Goal: Task Accomplishment & Management: Complete application form

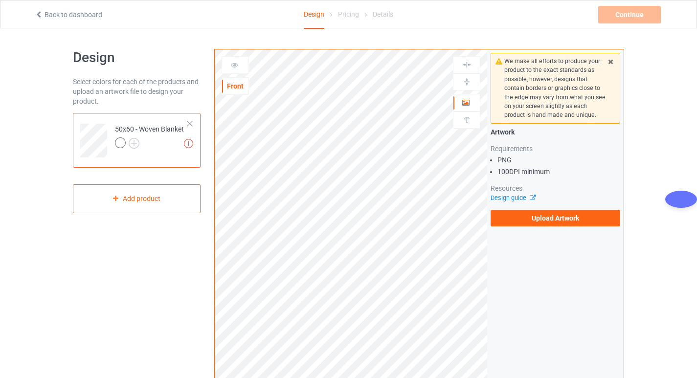
click at [95, 16] on link "Back to dashboard" at bounding box center [69, 15] width 68 height 8
click at [229, 65] on div at bounding box center [235, 65] width 26 height 10
click at [533, 222] on label "Upload Artwork" at bounding box center [556, 218] width 130 height 17
click at [0, 0] on input "Upload Artwork" at bounding box center [0, 0] width 0 height 0
click at [122, 144] on div at bounding box center [120, 143] width 11 height 11
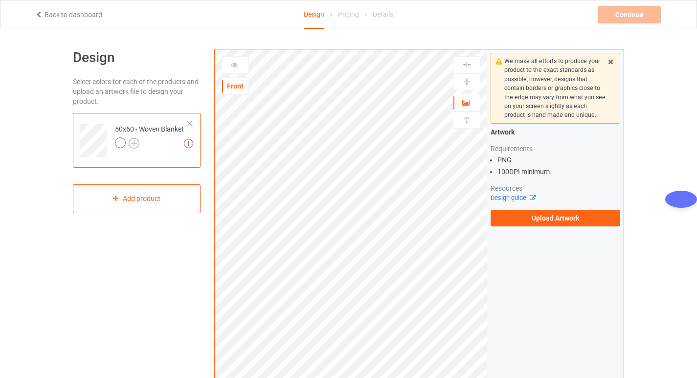
click at [132, 145] on img at bounding box center [134, 143] width 11 height 11
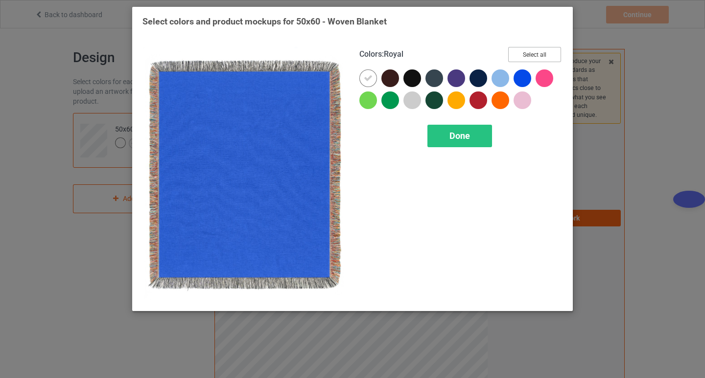
click at [533, 55] on button "Select all" at bounding box center [534, 54] width 53 height 15
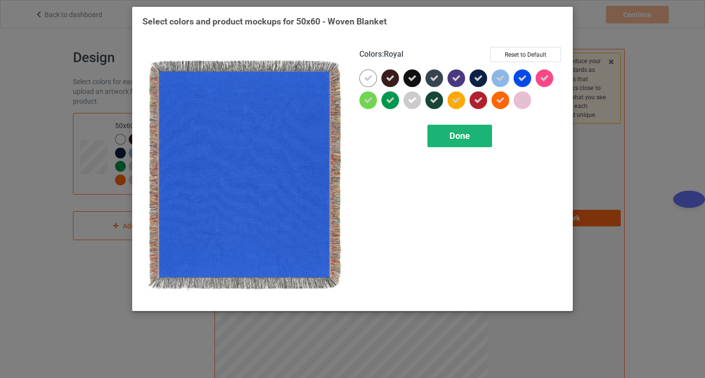
click at [458, 131] on span "Done" at bounding box center [459, 136] width 21 height 10
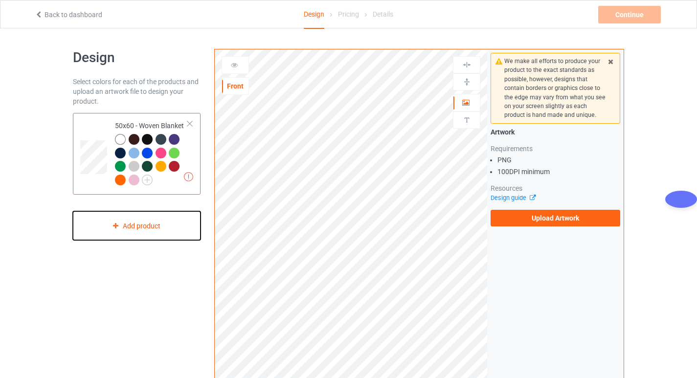
click at [135, 230] on div "Add product" at bounding box center [137, 225] width 128 height 29
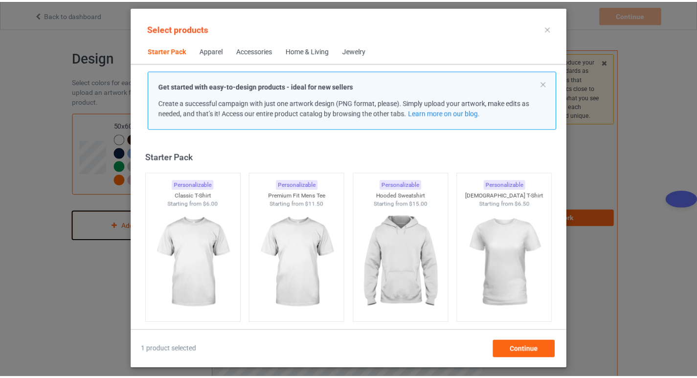
scroll to position [13, 0]
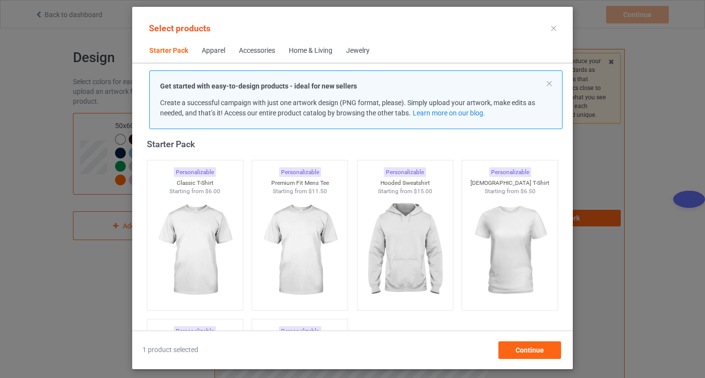
click at [554, 30] on icon at bounding box center [553, 28] width 5 height 5
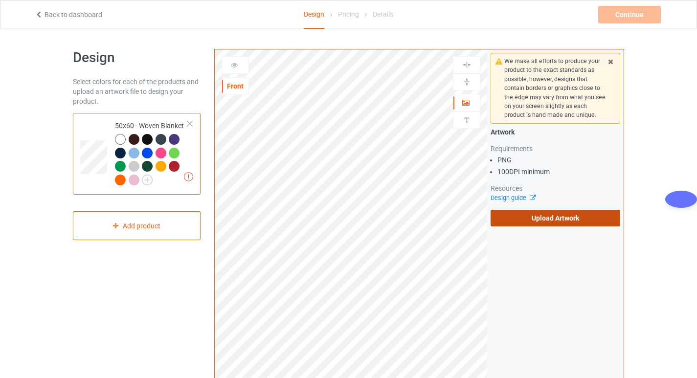
click at [535, 216] on label "Upload Artwork" at bounding box center [556, 218] width 130 height 17
click at [0, 0] on input "Upload Artwork" at bounding box center [0, 0] width 0 height 0
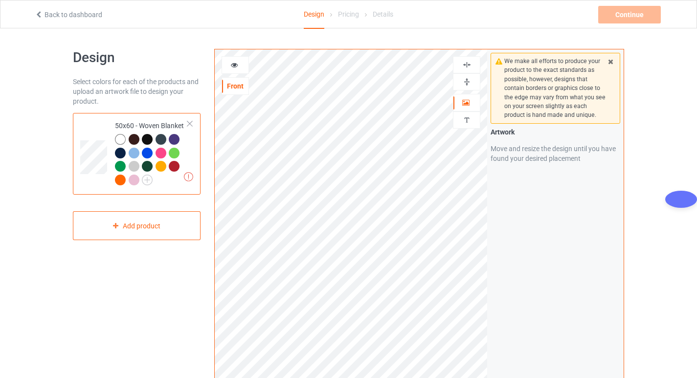
click at [463, 86] on img at bounding box center [466, 81] width 9 height 9
click at [469, 66] on img at bounding box center [466, 64] width 9 height 9
click at [469, 82] on img at bounding box center [466, 81] width 9 height 9
click at [463, 79] on img at bounding box center [466, 81] width 9 height 9
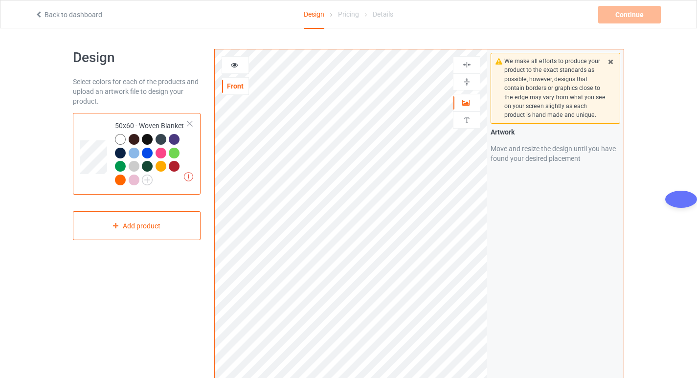
click at [470, 62] on img at bounding box center [466, 64] width 9 height 9
click at [534, 253] on div "We make all efforts to produce your product to the exact standards as possible,…" at bounding box center [555, 235] width 137 height 372
click at [467, 81] on img at bounding box center [466, 81] width 9 height 9
click at [462, 65] on img at bounding box center [466, 64] width 9 height 9
click at [509, 227] on div "We make all efforts to produce your product to the exact standards as possible,…" at bounding box center [555, 235] width 137 height 372
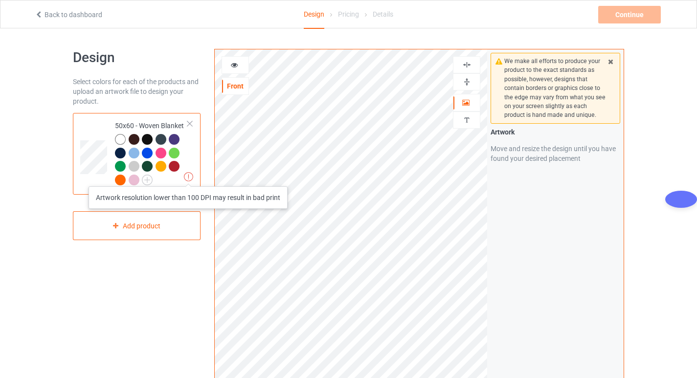
click at [188, 177] on img at bounding box center [188, 176] width 9 height 9
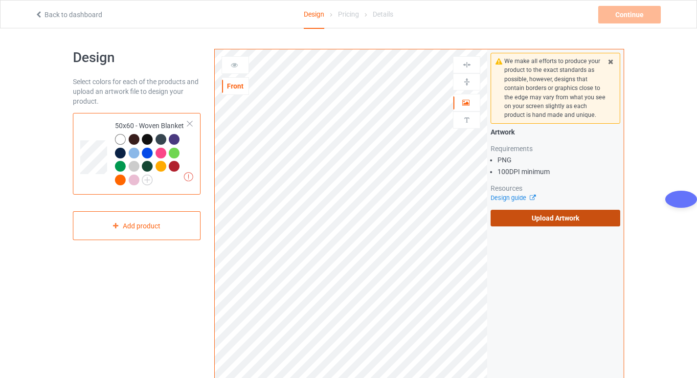
click at [552, 221] on label "Upload Artwork" at bounding box center [556, 218] width 130 height 17
click at [0, 0] on input "Upload Artwork" at bounding box center [0, 0] width 0 height 0
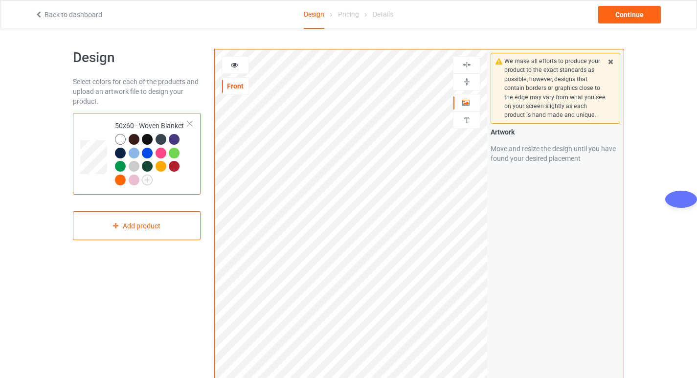
click at [466, 83] on img at bounding box center [466, 81] width 9 height 9
click at [466, 64] on img at bounding box center [466, 64] width 9 height 9
click at [509, 216] on div "We make all efforts to produce your product to the exact standards as possible,…" at bounding box center [555, 235] width 137 height 372
click at [469, 59] on div at bounding box center [466, 64] width 27 height 17
click at [162, 148] on div at bounding box center [161, 153] width 11 height 11
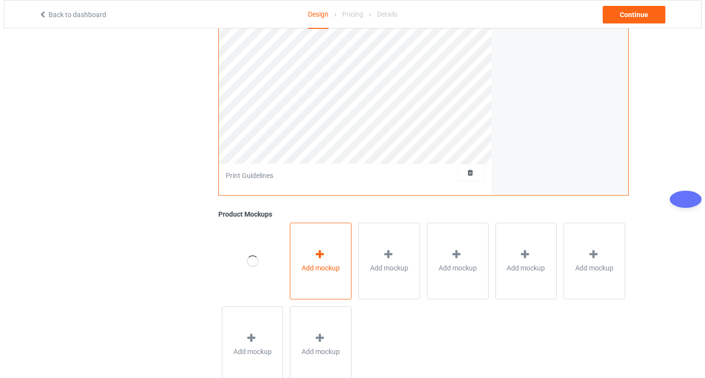
scroll to position [256, 0]
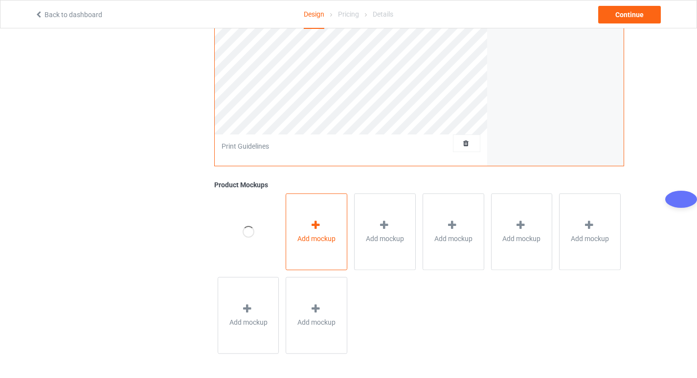
click at [314, 230] on icon at bounding box center [316, 225] width 12 height 10
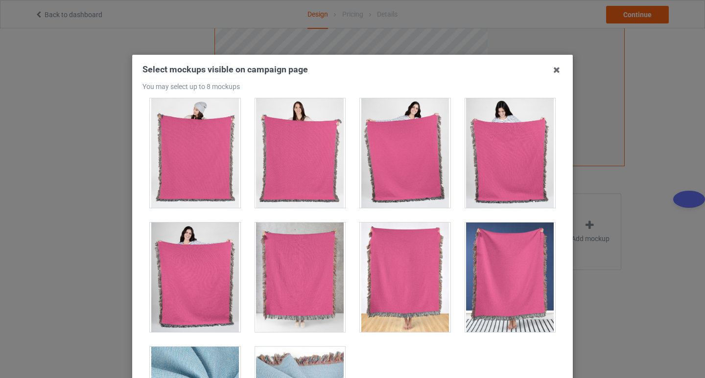
scroll to position [270, 0]
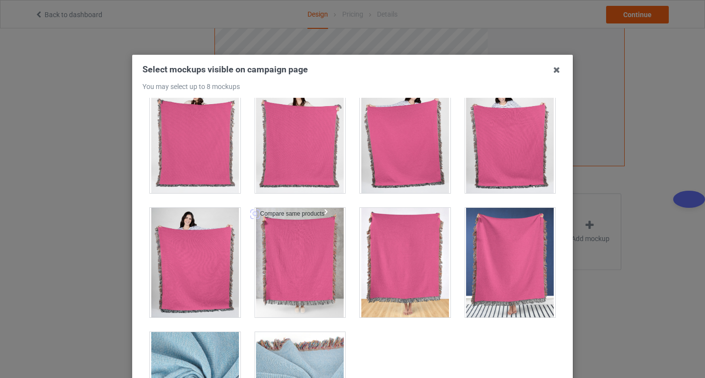
click at [286, 249] on div at bounding box center [300, 263] width 91 height 110
click at [503, 258] on div at bounding box center [510, 263] width 91 height 110
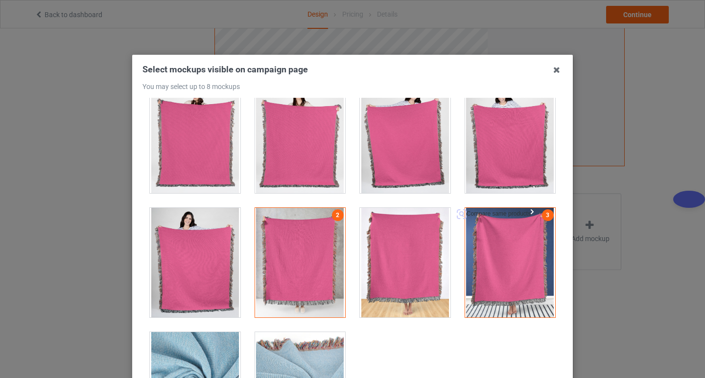
scroll to position [172, 0]
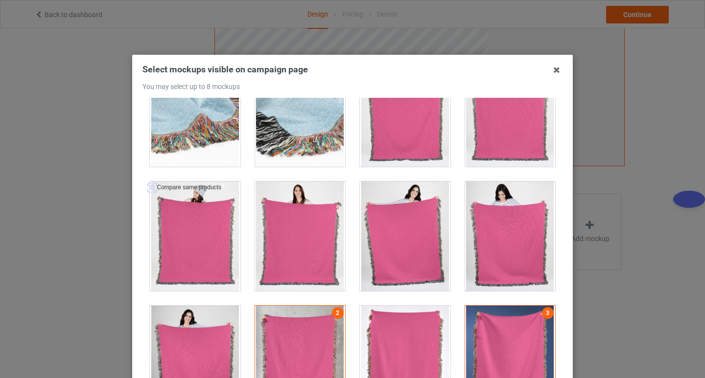
click at [182, 228] on div at bounding box center [195, 237] width 91 height 110
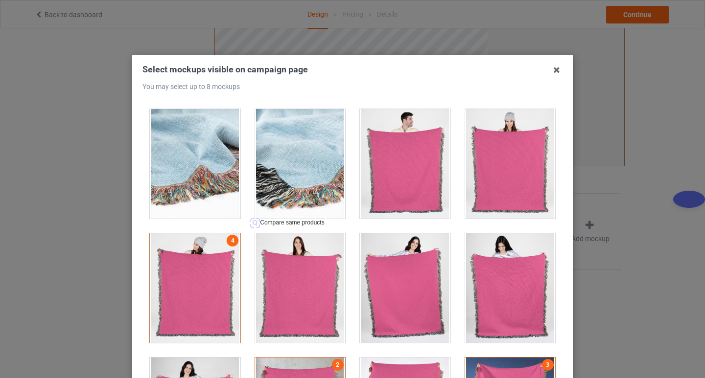
scroll to position [0, 0]
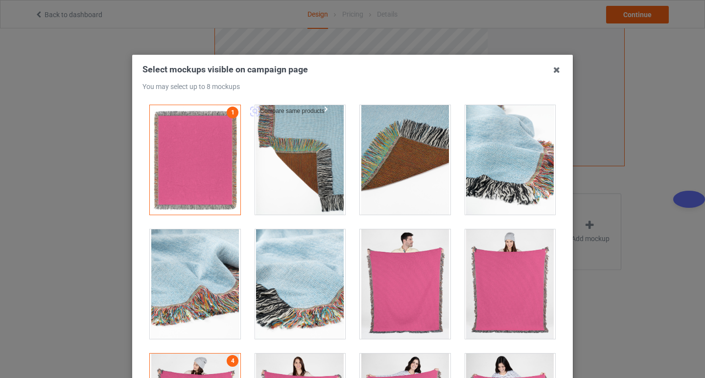
click at [304, 157] on div at bounding box center [300, 160] width 91 height 110
click at [511, 280] on div at bounding box center [510, 285] width 91 height 110
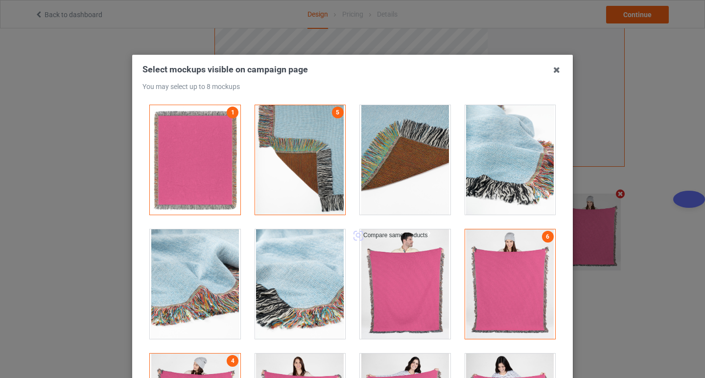
scroll to position [255, 0]
click at [189, 290] on div at bounding box center [195, 285] width 91 height 110
click at [299, 282] on div at bounding box center [300, 285] width 91 height 110
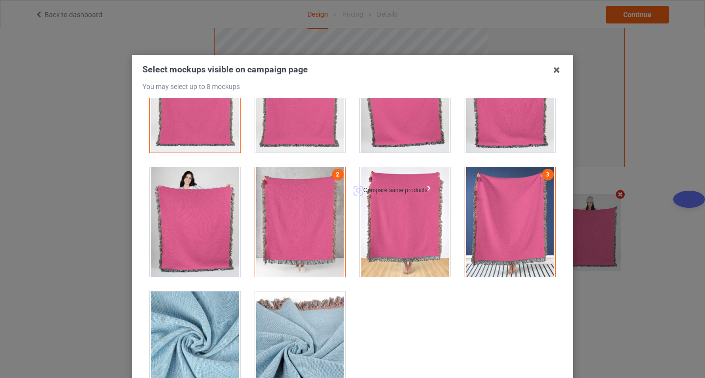
scroll to position [319, 0]
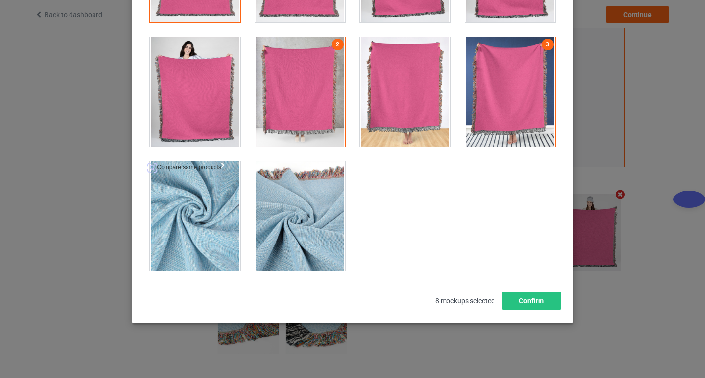
click at [170, 223] on div at bounding box center [195, 216] width 91 height 110
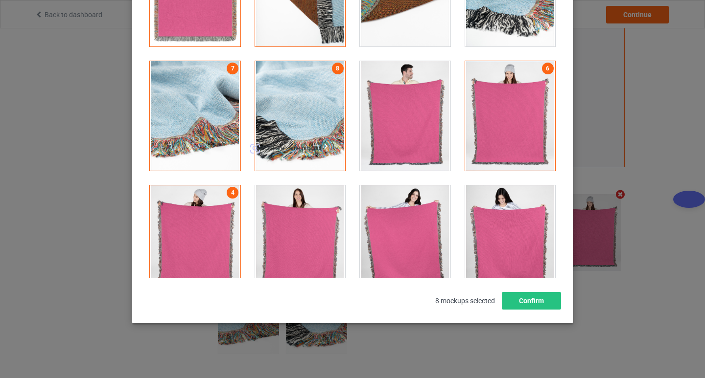
scroll to position [25, 0]
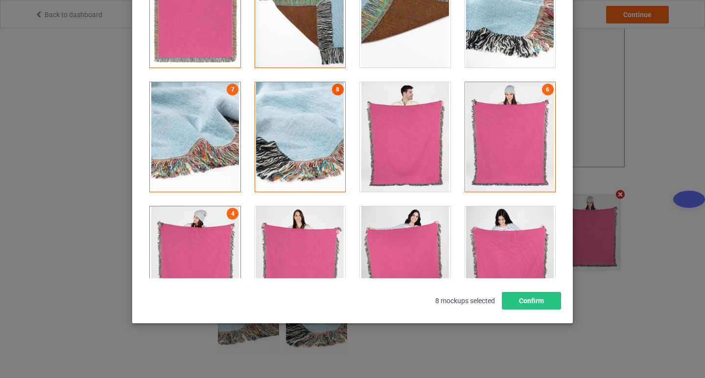
click at [334, 92] on link "8" at bounding box center [338, 90] width 12 height 12
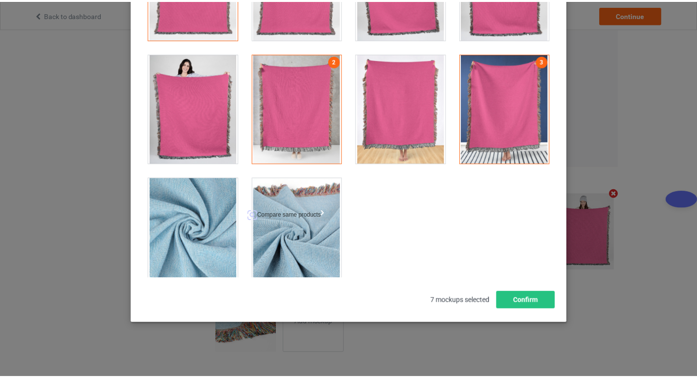
scroll to position [319, 0]
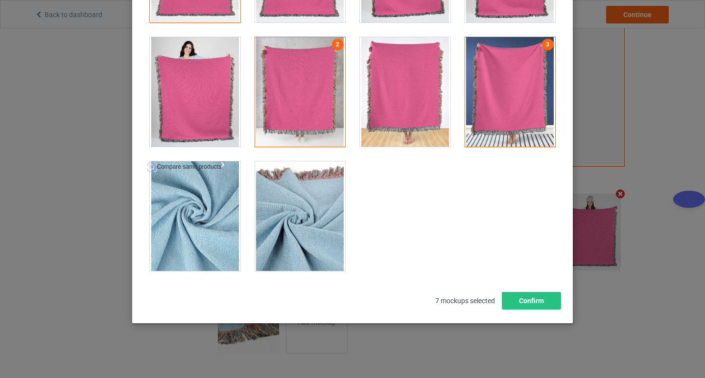
click at [174, 212] on div at bounding box center [195, 216] width 91 height 110
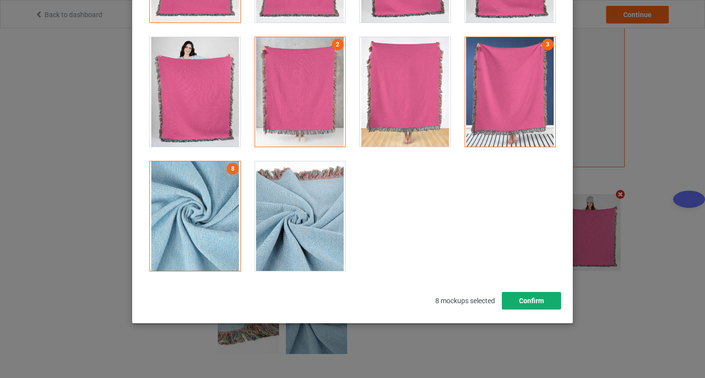
click at [520, 301] on button "Confirm" at bounding box center [531, 301] width 59 height 18
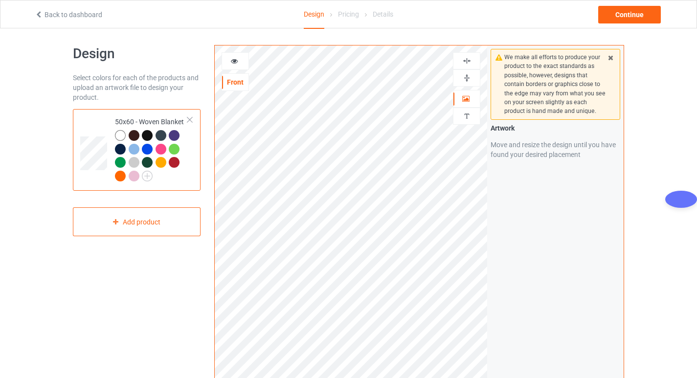
scroll to position [0, 0]
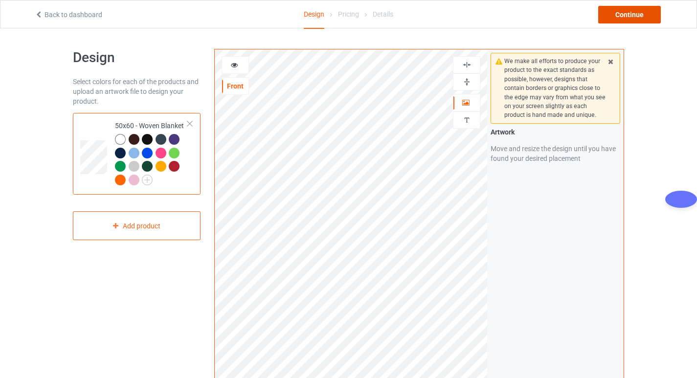
click at [627, 16] on div "Continue" at bounding box center [629, 15] width 63 height 18
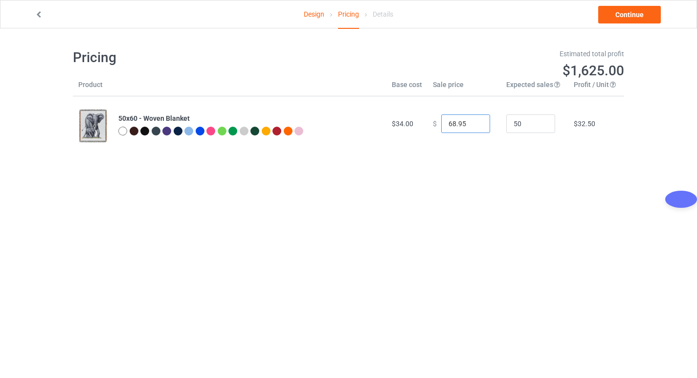
click at [451, 123] on input "68.95" at bounding box center [465, 124] width 49 height 19
type input "55.95"
click at [613, 134] on td "$20.41" at bounding box center [597, 123] width 56 height 55
click at [513, 128] on input "50" at bounding box center [530, 124] width 49 height 19
click at [527, 122] on input "50" at bounding box center [530, 124] width 49 height 19
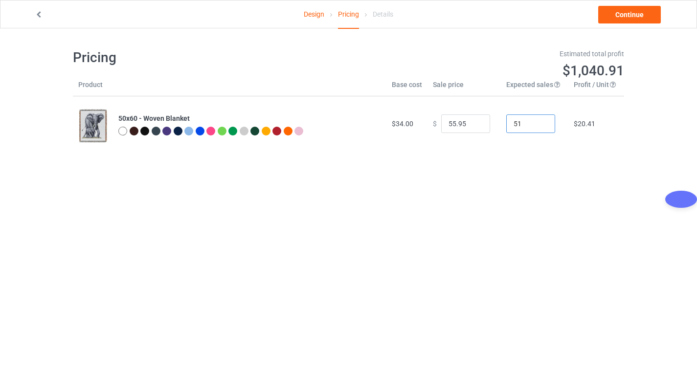
click at [539, 123] on input "51" at bounding box center [530, 124] width 49 height 19
click at [539, 123] on input "52" at bounding box center [530, 124] width 49 height 19
click at [539, 123] on input "53" at bounding box center [530, 124] width 49 height 19
click at [539, 123] on input "54" at bounding box center [530, 124] width 49 height 19
click at [539, 123] on input "55" at bounding box center [530, 124] width 49 height 19
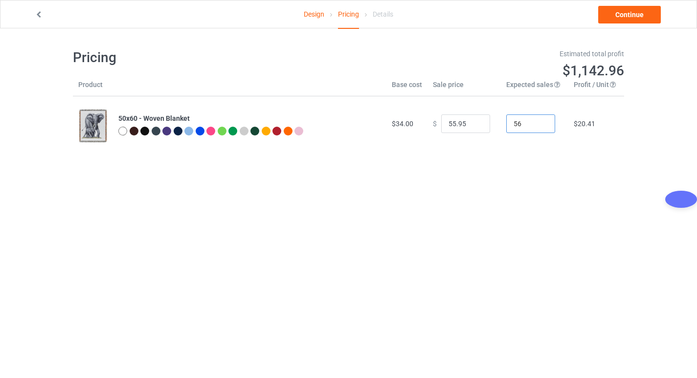
click at [539, 123] on input "56" at bounding box center [530, 124] width 49 height 19
click at [539, 123] on input "57" at bounding box center [530, 124] width 49 height 19
click at [517, 123] on input "57" at bounding box center [530, 124] width 49 height 19
type input "5"
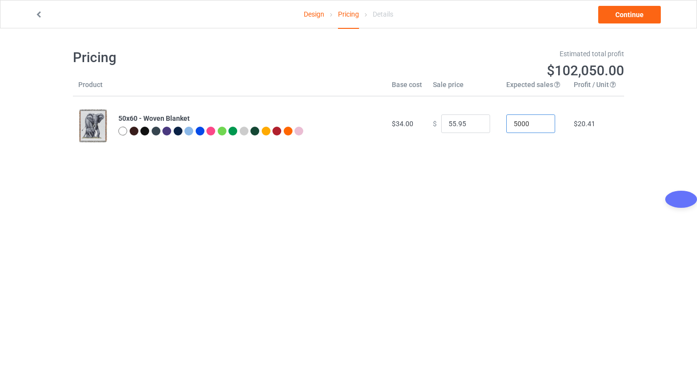
type input "5000"
click at [575, 154] on div "Pricing Estimated total profit $102,050.00 Product Base cost Sale price Expecte…" at bounding box center [348, 99] width 551 height 143
click at [624, 16] on link "Continue" at bounding box center [629, 15] width 63 height 18
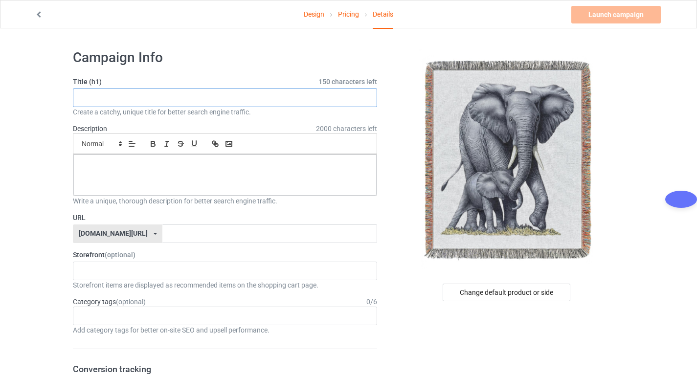
click at [145, 97] on input "text" at bounding box center [225, 98] width 304 height 19
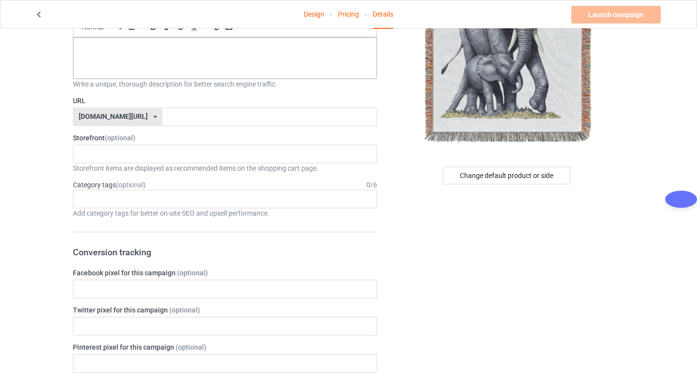
scroll to position [98, 0]
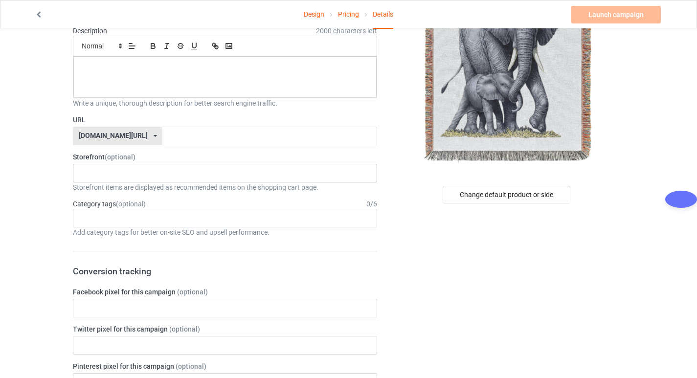
click at [140, 168] on div "No result found" at bounding box center [225, 173] width 304 height 19
click at [127, 178] on div "No result found" at bounding box center [225, 173] width 304 height 19
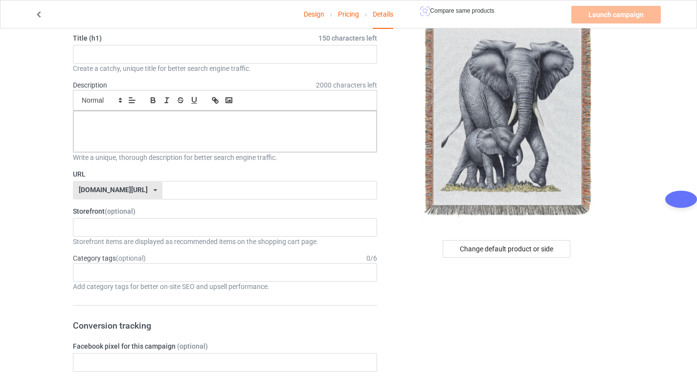
scroll to position [0, 0]
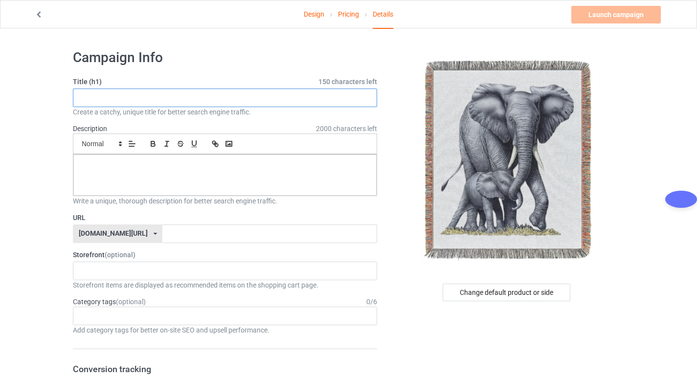
click at [119, 96] on input "text" at bounding box center [225, 98] width 304 height 19
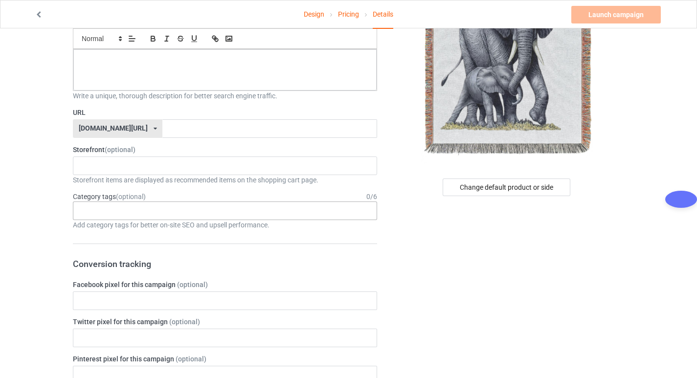
scroll to position [98, 0]
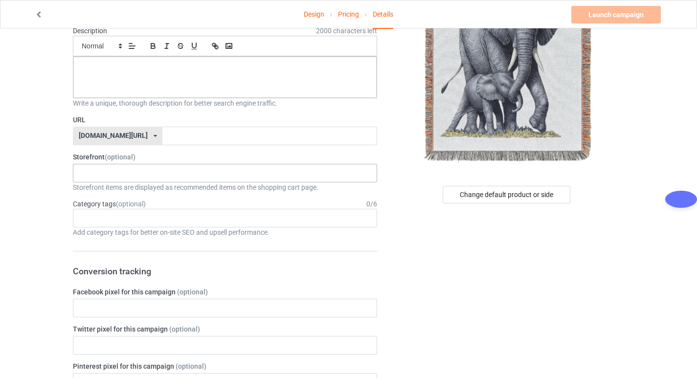
click at [116, 167] on div "No result found" at bounding box center [225, 173] width 304 height 19
click at [162, 137] on input "text" at bounding box center [269, 136] width 214 height 19
click at [194, 170] on div "No result found" at bounding box center [225, 173] width 304 height 19
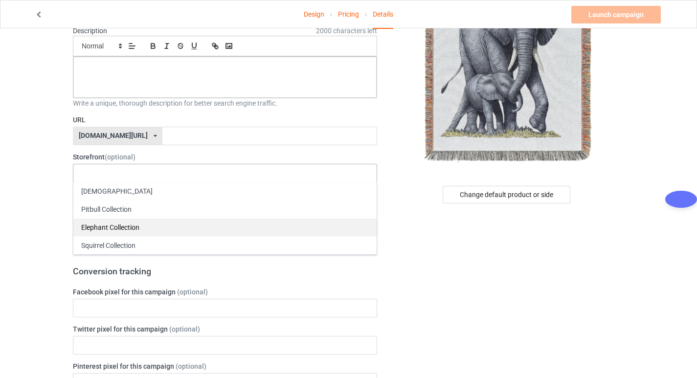
click at [116, 229] on div "Elephant Collection" at bounding box center [224, 227] width 303 height 18
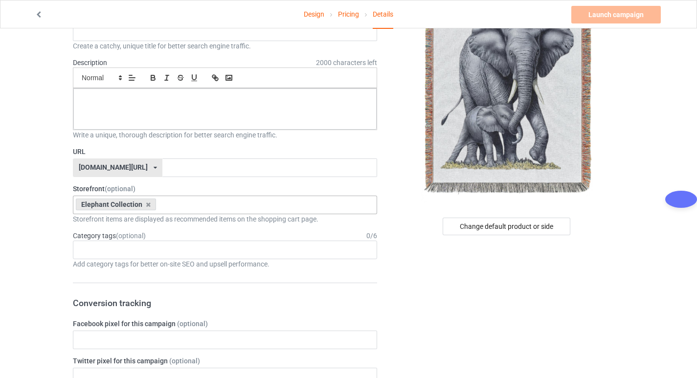
scroll to position [49, 0]
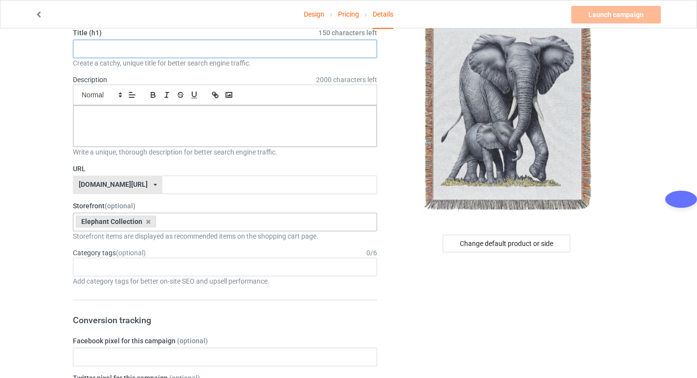
click at [103, 43] on input "text" at bounding box center [225, 49] width 304 height 19
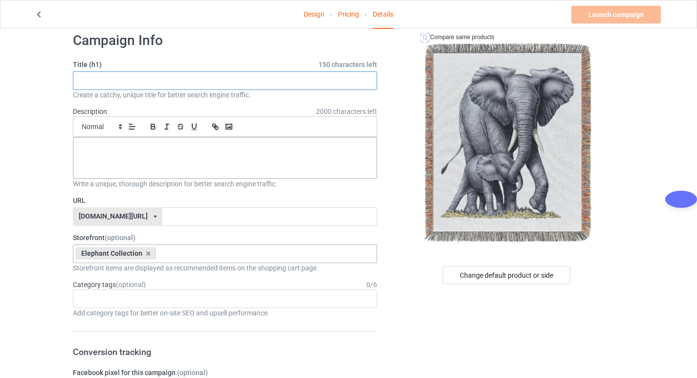
scroll to position [0, 0]
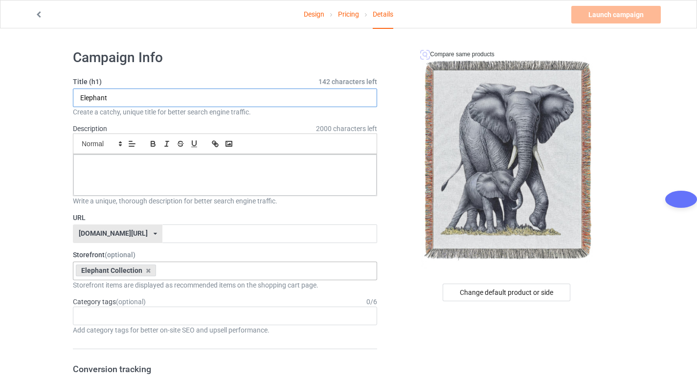
type input "Elephant"
click at [140, 96] on input "Elephant" at bounding box center [225, 98] width 304 height 19
paste input "Elephant Woven Blanket"
click at [179, 96] on input "Elephant Woven Blanket" at bounding box center [225, 98] width 304 height 19
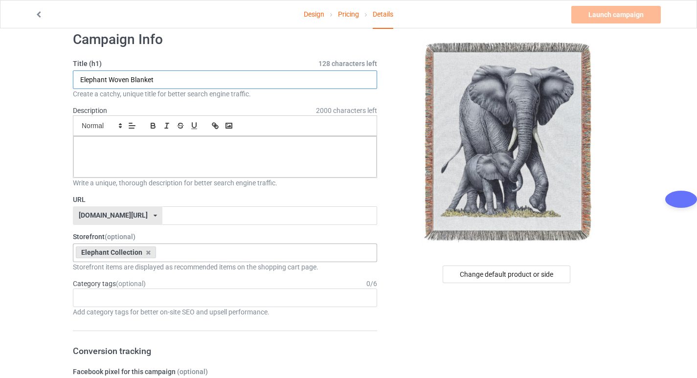
scroll to position [49, 0]
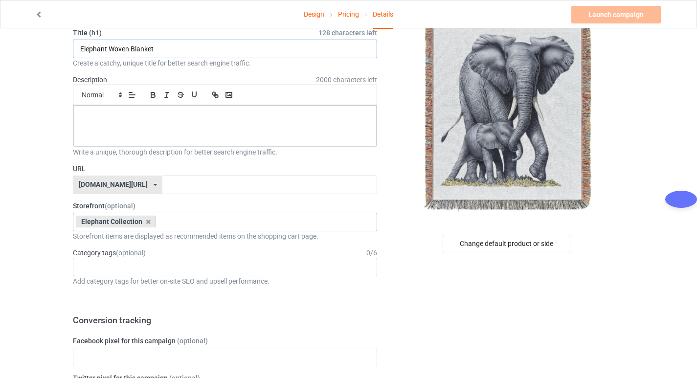
type input "Elephant Woven Blanket"
click at [173, 187] on input "text" at bounding box center [269, 185] width 214 height 19
paste input "Elephant Woven Blanket"
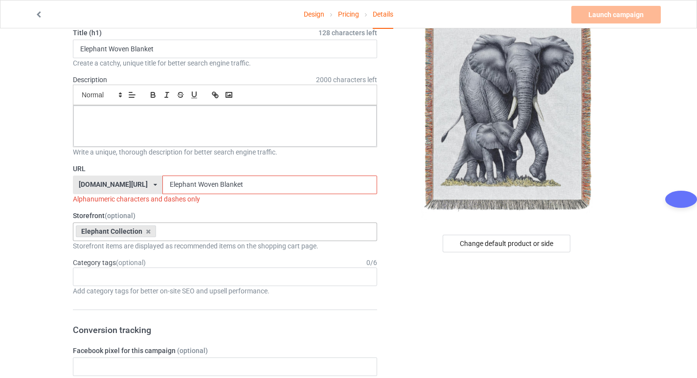
click at [192, 183] on input "Elephant Woven Blanket" at bounding box center [269, 185] width 214 height 19
click at [170, 185] on input "Elephant Woven-Blanket" at bounding box center [269, 185] width 214 height 19
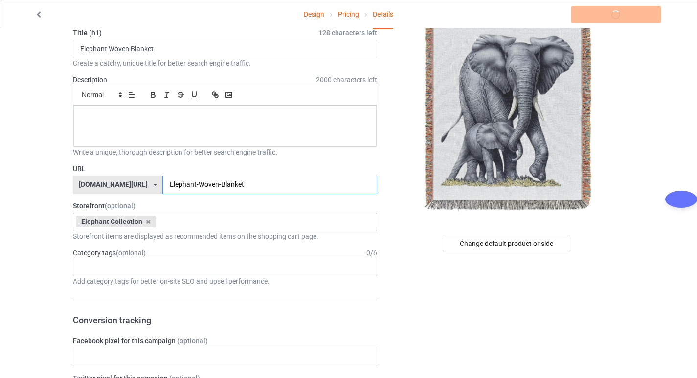
click at [255, 191] on input "Elephant-Woven-Blanket" at bounding box center [269, 185] width 214 height 19
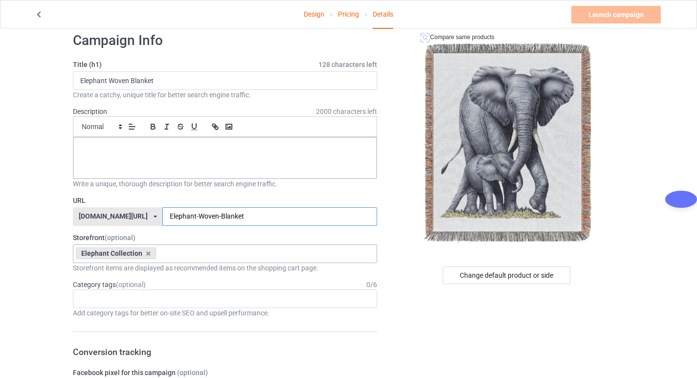
scroll to position [0, 0]
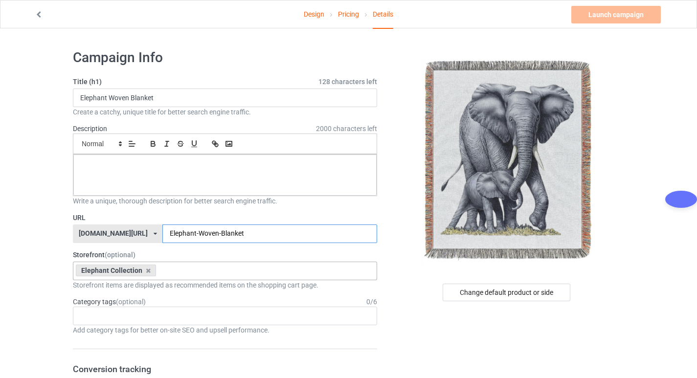
type input "Elephant-Woven-Blanket"
click at [107, 178] on div at bounding box center [224, 175] width 303 height 41
click at [378, 23] on div "Details" at bounding box center [383, 14] width 21 height 28
click at [295, 54] on h1 "Campaign Info" at bounding box center [225, 58] width 304 height 18
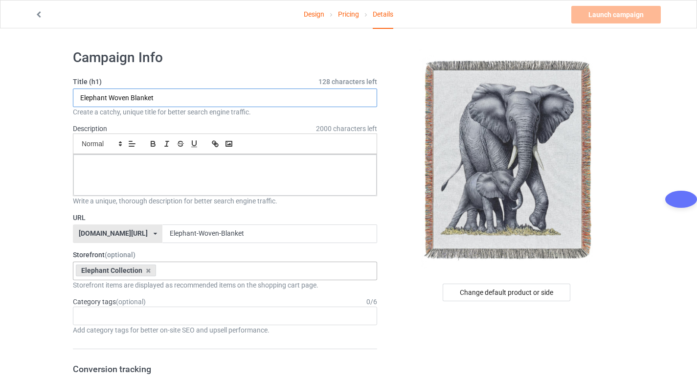
click at [204, 96] on input "Elephant Woven Blanket" at bounding box center [225, 98] width 304 height 19
click at [133, 168] on p at bounding box center [225, 165] width 288 height 9
drag, startPoint x: 159, startPoint y: 98, endPoint x: 74, endPoint y: 98, distance: 84.7
click at [74, 98] on input "Elephant Woven Blanket" at bounding box center [225, 98] width 304 height 19
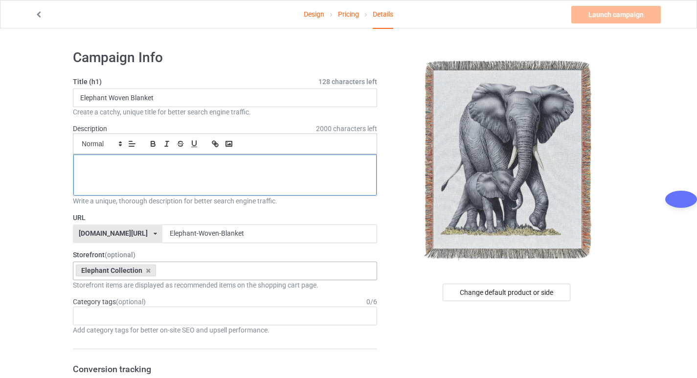
click at [132, 182] on div at bounding box center [224, 175] width 303 height 41
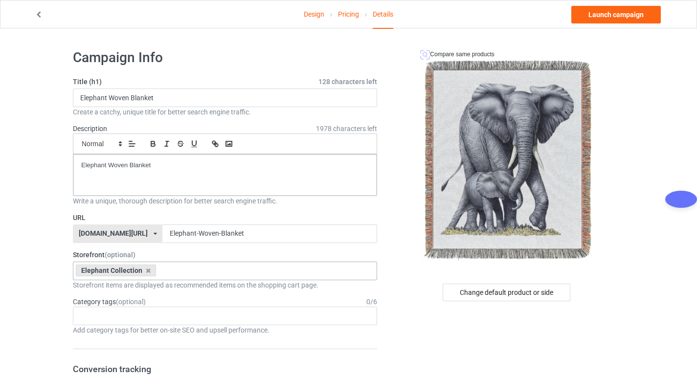
click at [191, 166] on p "Elephant Woven Blanket" at bounding box center [225, 165] width 288 height 9
click at [605, 16] on link "Launch campaign" at bounding box center [617, 15] width 90 height 18
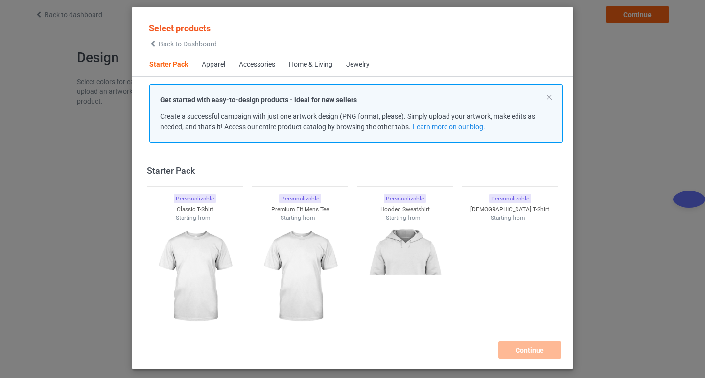
scroll to position [13, 0]
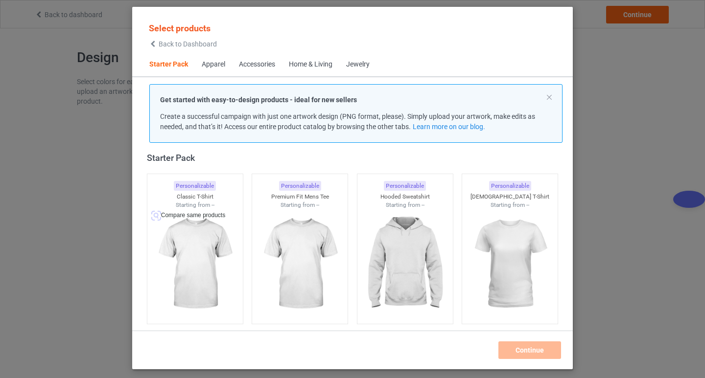
click at [611, 89] on div "Select products Back to Dashboard Starter Pack Apparel Accessories Home & Livin…" at bounding box center [352, 189] width 705 height 378
click at [634, 111] on div "Select products Back to Dashboard Starter Pack Apparel Accessories Home & Livin…" at bounding box center [352, 189] width 705 height 378
click at [28, 100] on div "Select products Back to Dashboard Starter Pack Apparel Accessories Home & Livin…" at bounding box center [352, 189] width 705 height 378
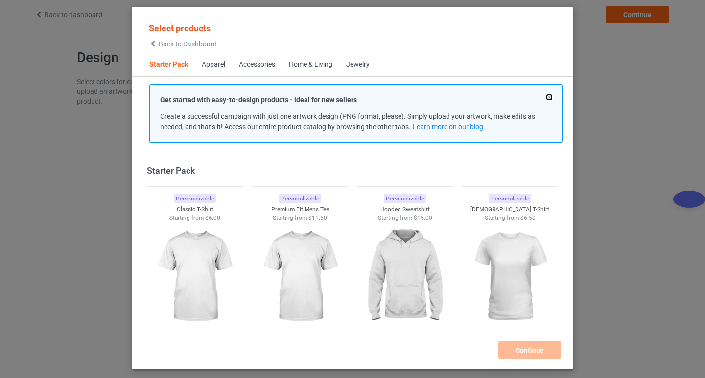
click at [548, 96] on button at bounding box center [549, 97] width 5 height 5
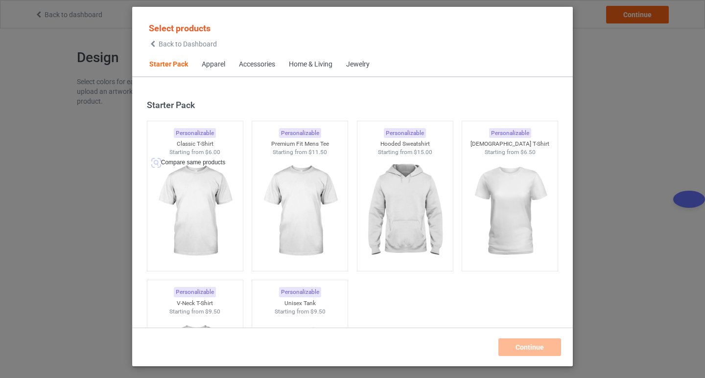
drag, startPoint x: 155, startPoint y: 42, endPoint x: 238, endPoint y: 31, distance: 83.9
click at [238, 31] on div "Select products Back to Dashboard" at bounding box center [352, 35] width 425 height 36
click at [312, 65] on div "Home & Living" at bounding box center [311, 65] width 44 height 10
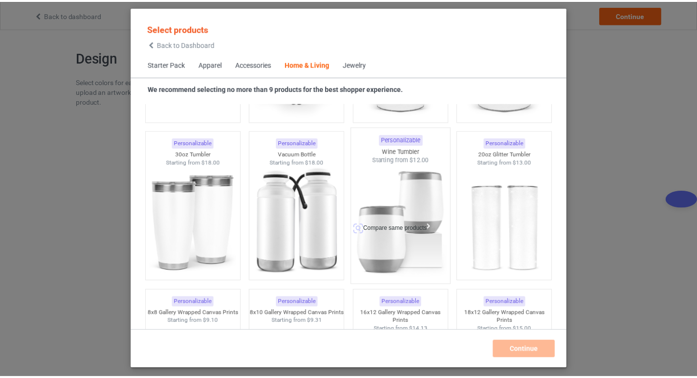
scroll to position [8231, 0]
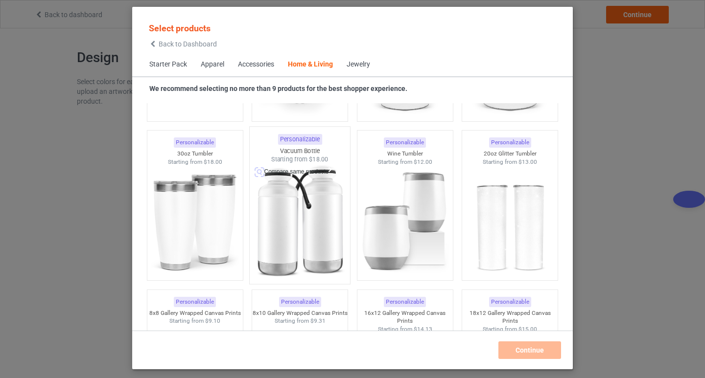
click at [302, 213] on img at bounding box center [300, 221] width 92 height 115
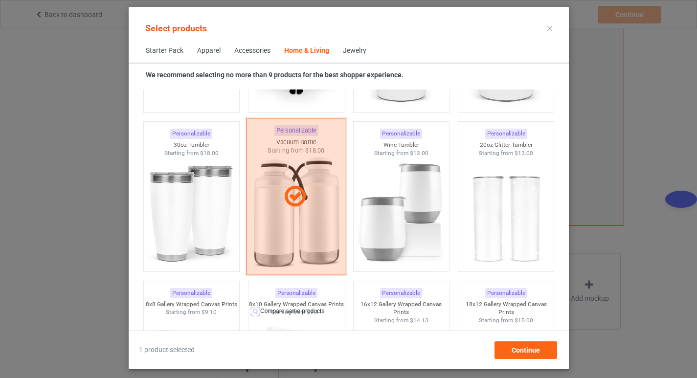
scroll to position [8231, 0]
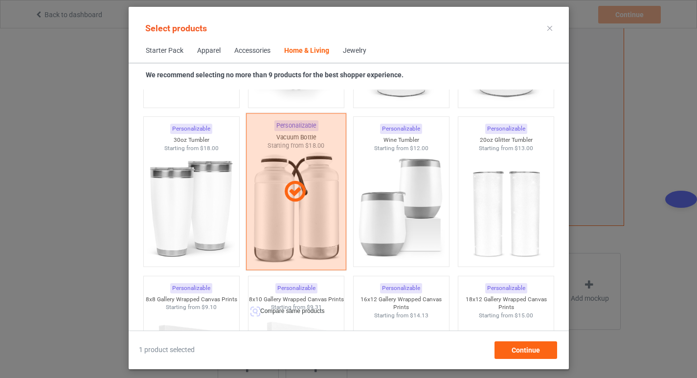
click at [291, 222] on div at bounding box center [296, 192] width 100 height 157
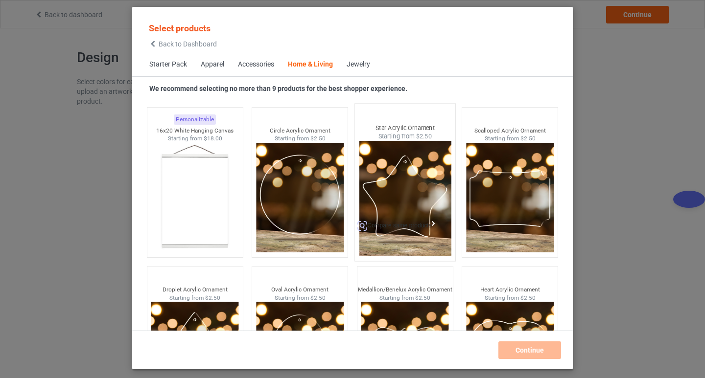
scroll to position [10317, 0]
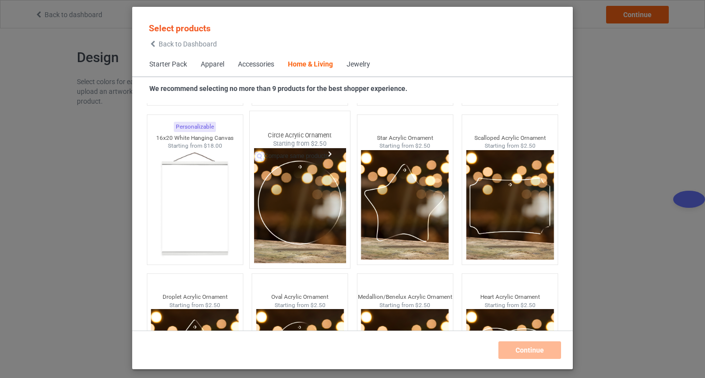
click at [300, 209] on img at bounding box center [300, 205] width 92 height 115
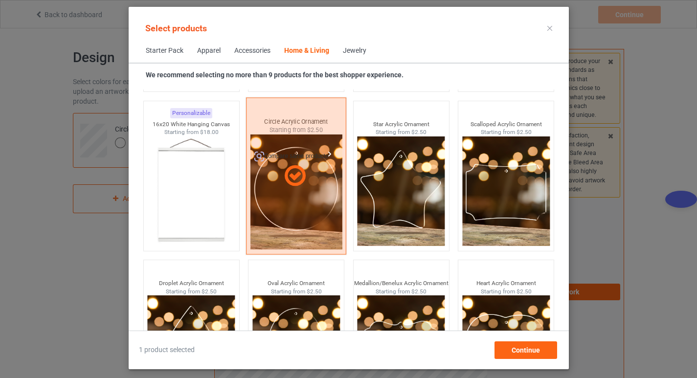
click at [301, 191] on div at bounding box center [296, 175] width 100 height 157
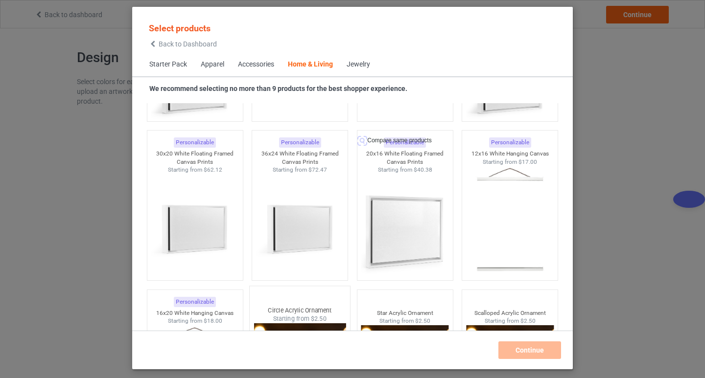
scroll to position [10122, 0]
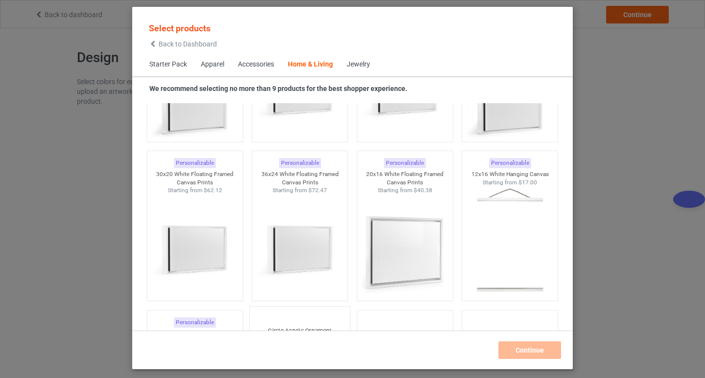
click at [164, 44] on span "Back to Dashboard" at bounding box center [188, 44] width 58 height 8
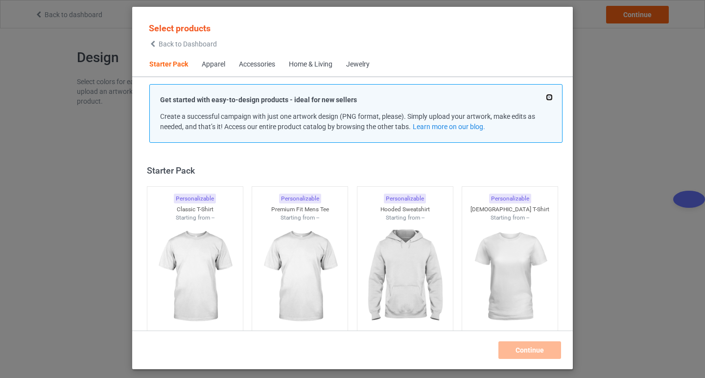
click at [549, 96] on button at bounding box center [549, 97] width 5 height 5
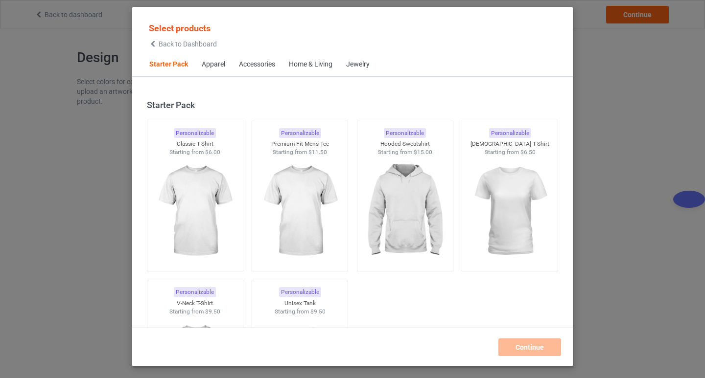
click at [311, 66] on div "Home & Living" at bounding box center [311, 65] width 44 height 10
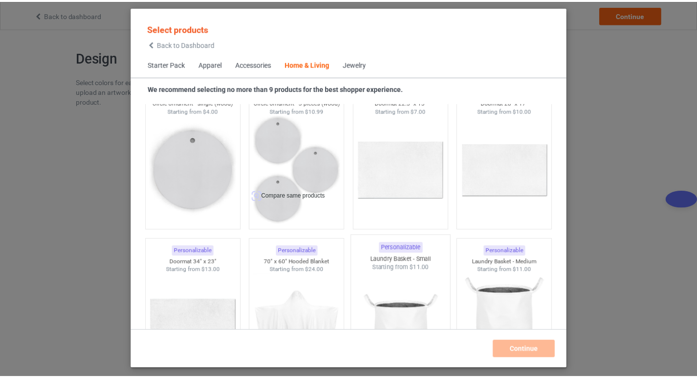
scroll to position [8084, 0]
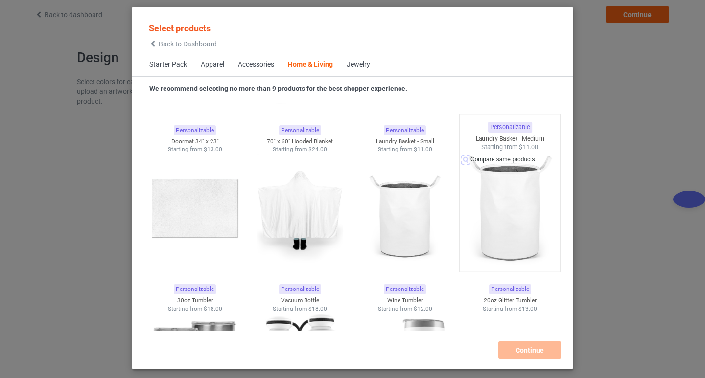
click at [503, 203] on img at bounding box center [510, 209] width 92 height 115
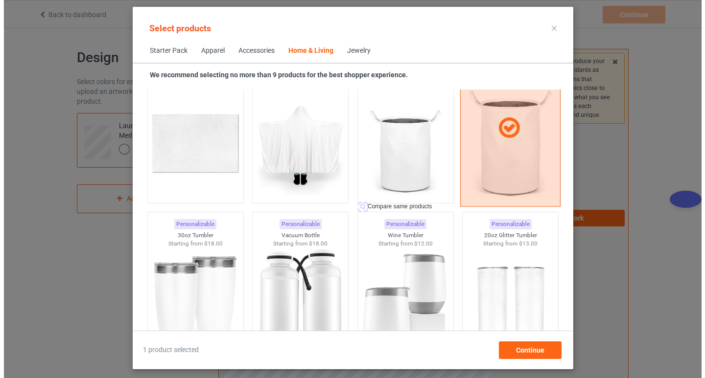
scroll to position [8084, 0]
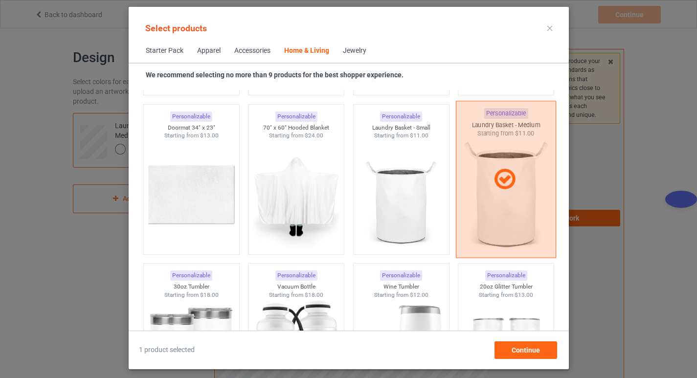
click at [501, 188] on icon at bounding box center [505, 179] width 29 height 24
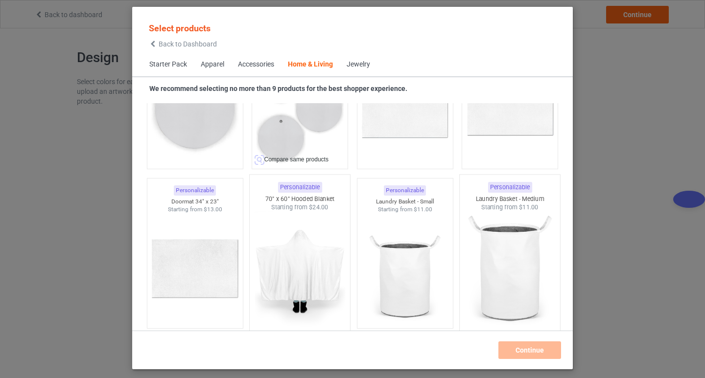
scroll to position [7937, 0]
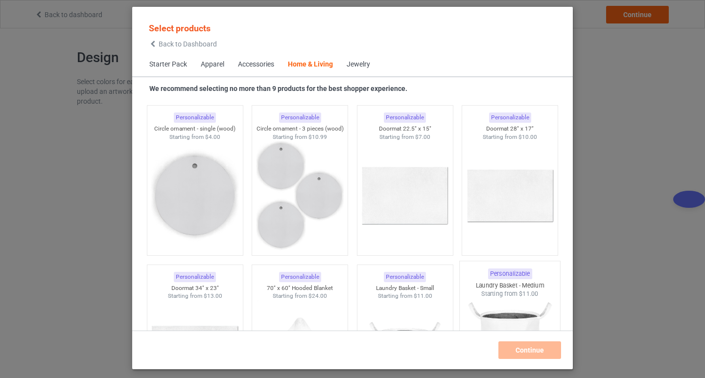
click at [255, 63] on div "Accessories" at bounding box center [256, 65] width 36 height 10
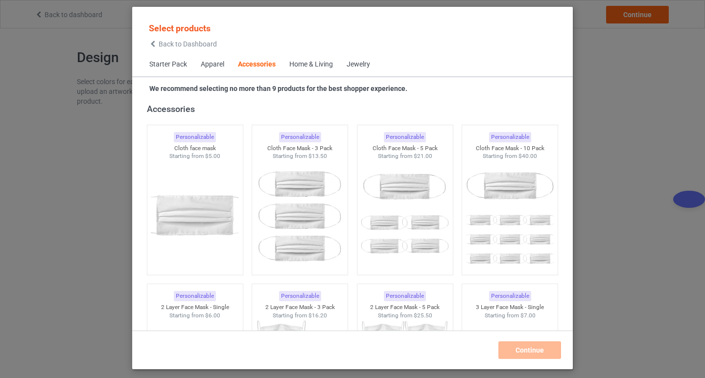
click at [196, 63] on span "Apparel" at bounding box center [212, 64] width 37 height 23
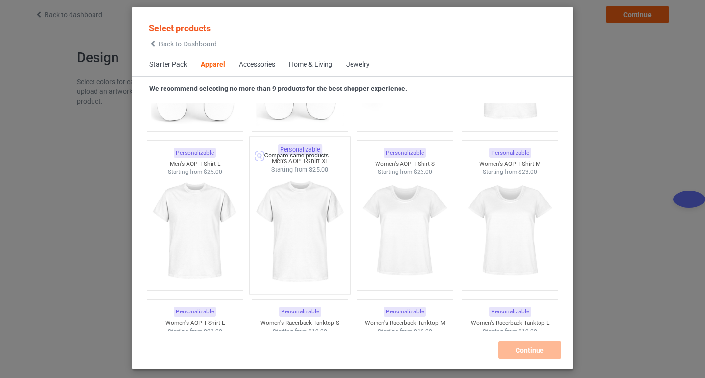
scroll to position [1637, 0]
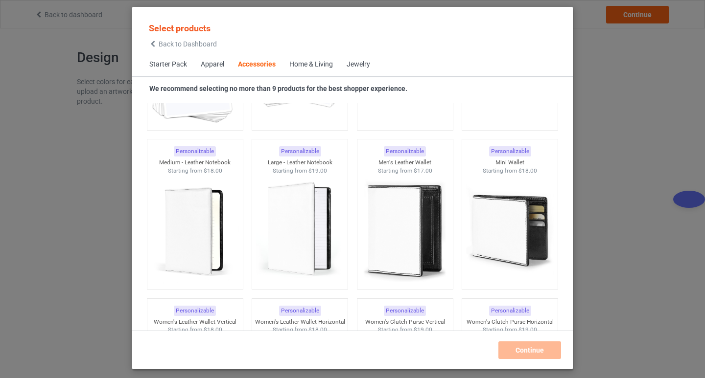
click at [163, 68] on span "Starter Pack" at bounding box center [167, 64] width 51 height 23
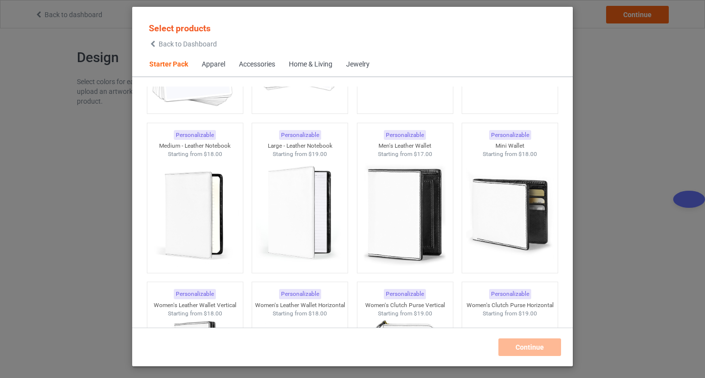
scroll to position [12, 0]
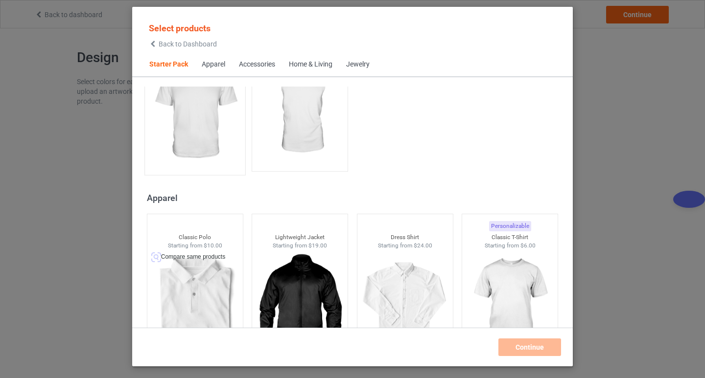
scroll to position [257, 0]
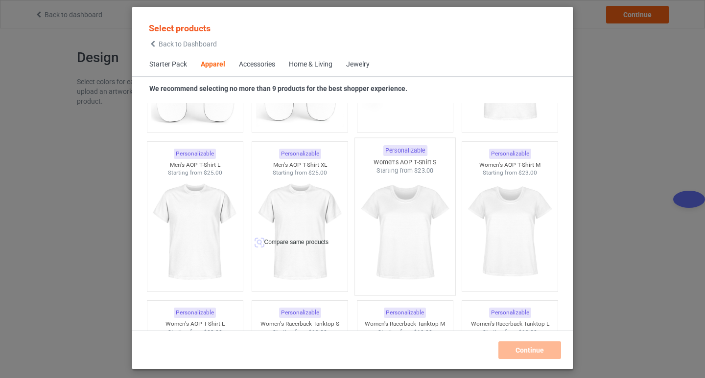
scroll to position [1627, 0]
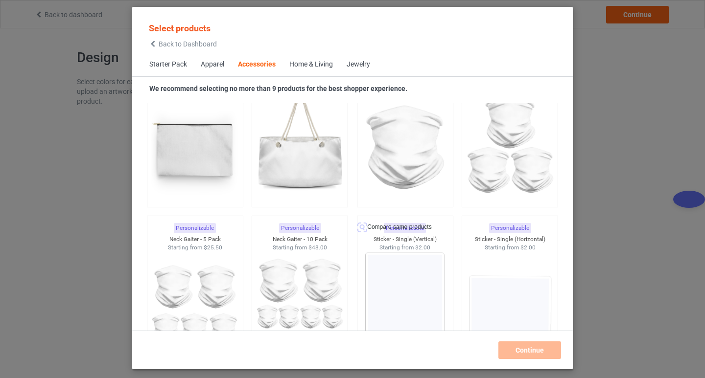
scroll to position [3144, 0]
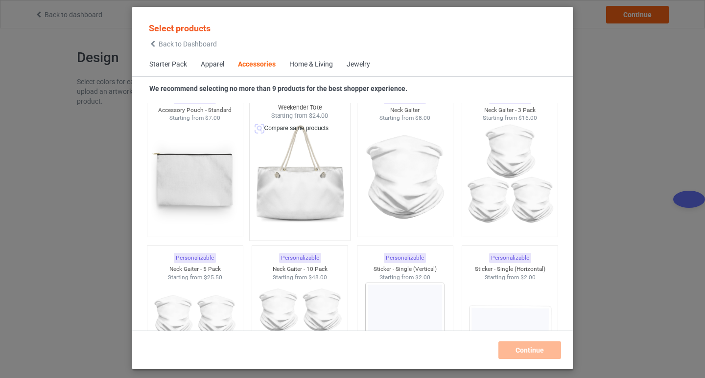
click at [286, 179] on img at bounding box center [300, 177] width 92 height 115
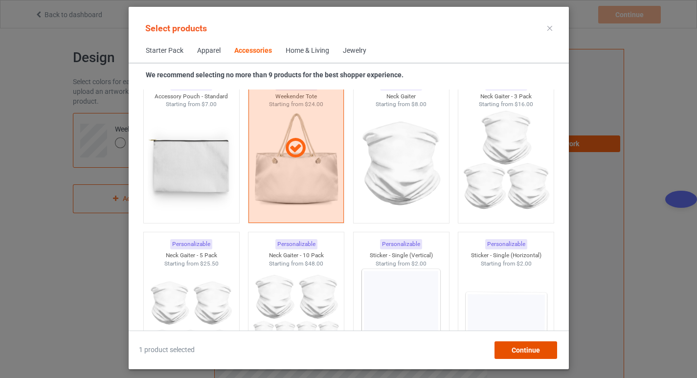
click at [533, 352] on span "Continue" at bounding box center [525, 350] width 28 height 8
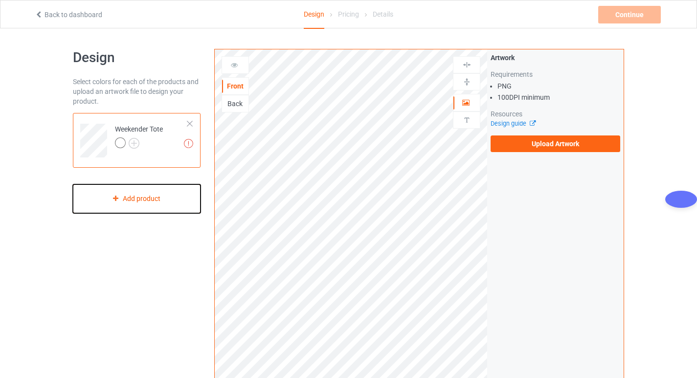
click at [140, 201] on div "Add product" at bounding box center [137, 198] width 128 height 29
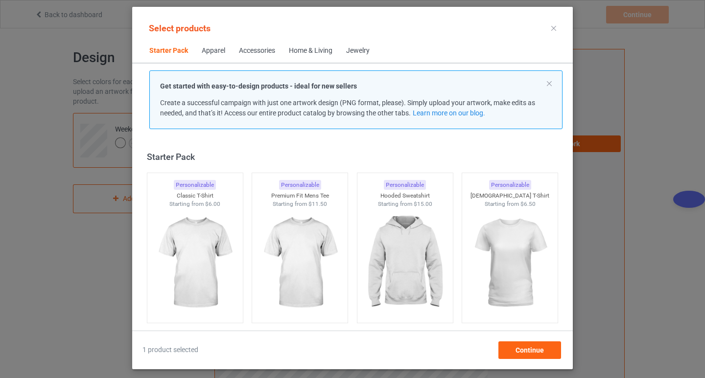
click at [211, 51] on div "Apparel" at bounding box center [213, 51] width 23 height 10
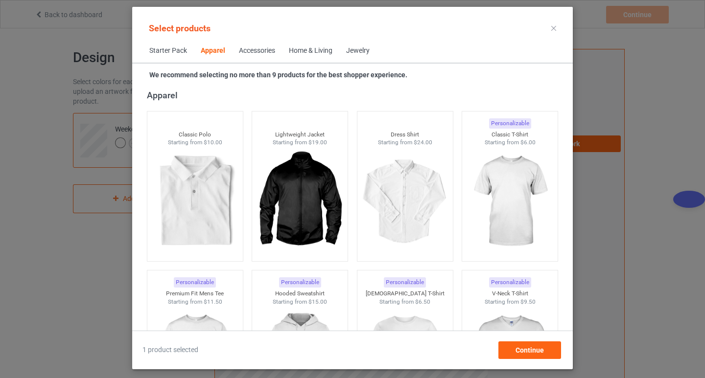
click at [257, 48] on div "Accessories" at bounding box center [257, 51] width 36 height 10
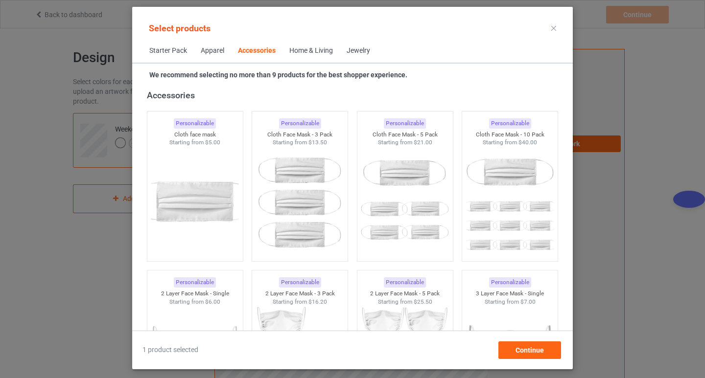
click at [171, 53] on span "Starter Pack" at bounding box center [167, 50] width 51 height 23
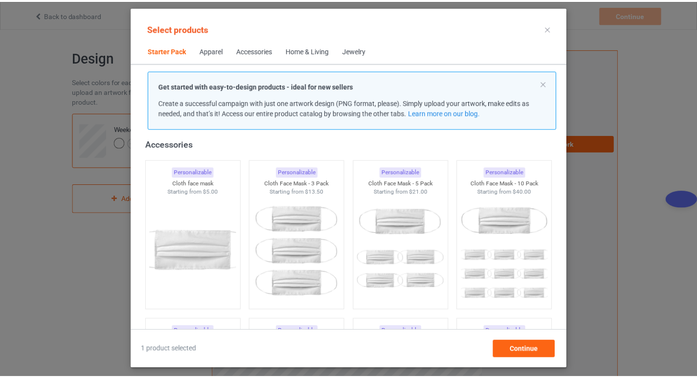
scroll to position [12, 0]
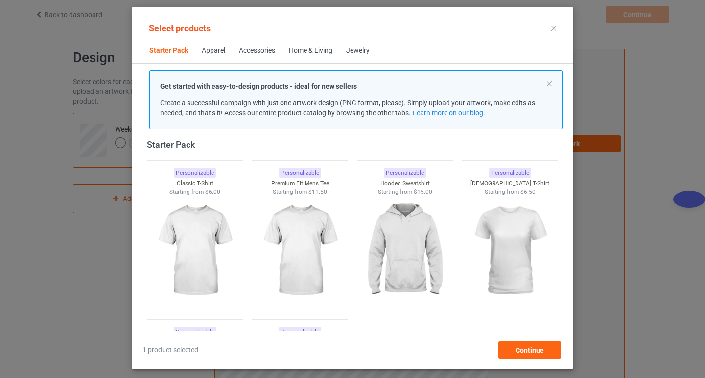
click at [553, 24] on div at bounding box center [554, 29] width 18 height 16
click at [551, 30] on icon at bounding box center [553, 28] width 5 height 5
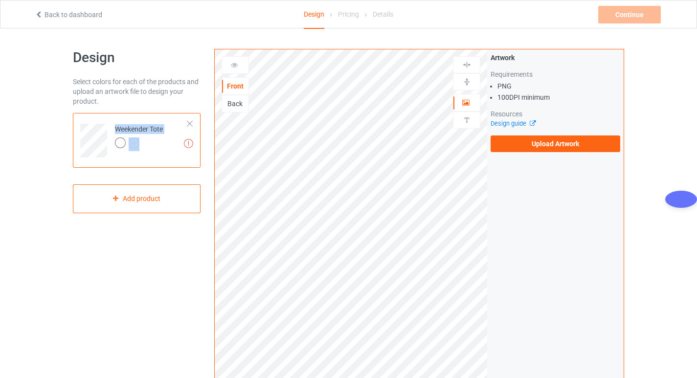
drag, startPoint x: 170, startPoint y: 129, endPoint x: 118, endPoint y: 128, distance: 51.9
click at [118, 128] on td "Missing artworks Weekender Tote" at bounding box center [152, 137] width 84 height 41
click at [191, 143] on img at bounding box center [188, 143] width 9 height 9
click at [134, 143] on img at bounding box center [134, 143] width 11 height 11
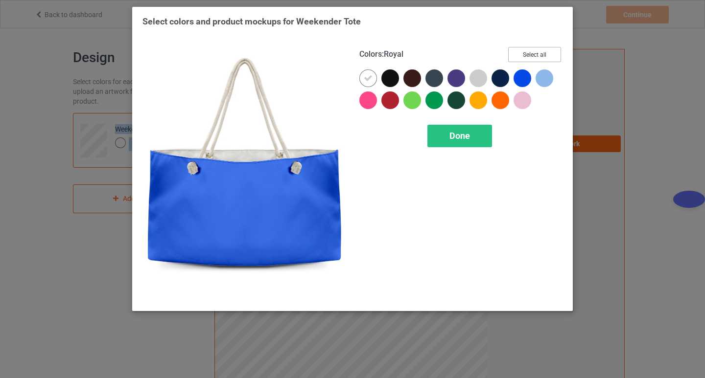
click at [537, 53] on button "Select all" at bounding box center [534, 54] width 53 height 15
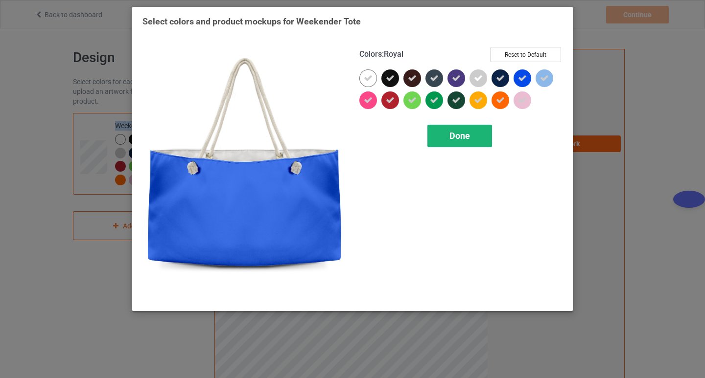
click at [458, 138] on span "Done" at bounding box center [459, 136] width 21 height 10
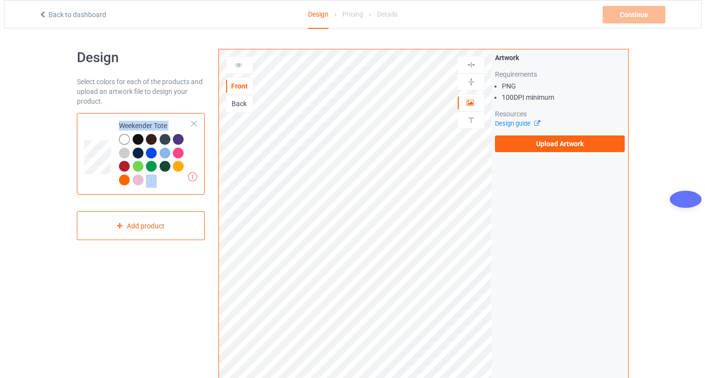
scroll to position [256, 0]
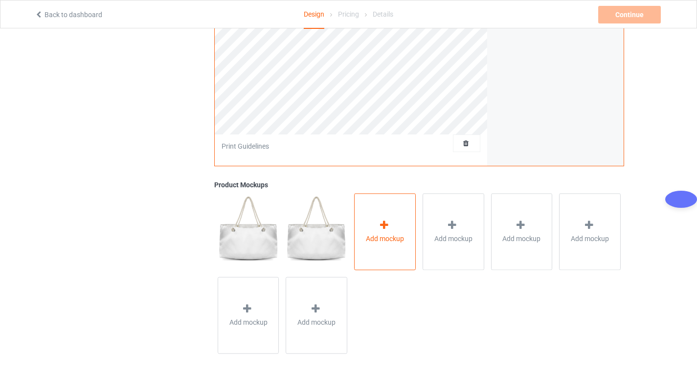
click at [398, 230] on div "Add mockup" at bounding box center [385, 231] width 62 height 77
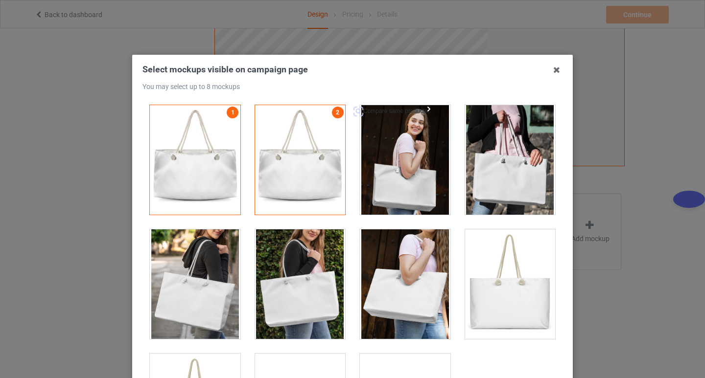
click at [404, 156] on div at bounding box center [405, 160] width 91 height 110
click at [516, 137] on div at bounding box center [510, 160] width 91 height 110
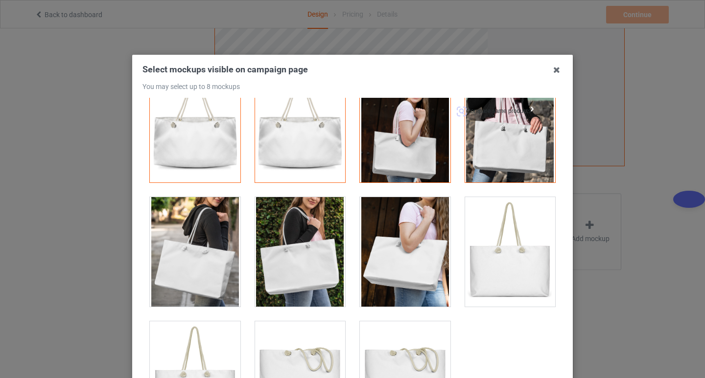
scroll to position [70, 0]
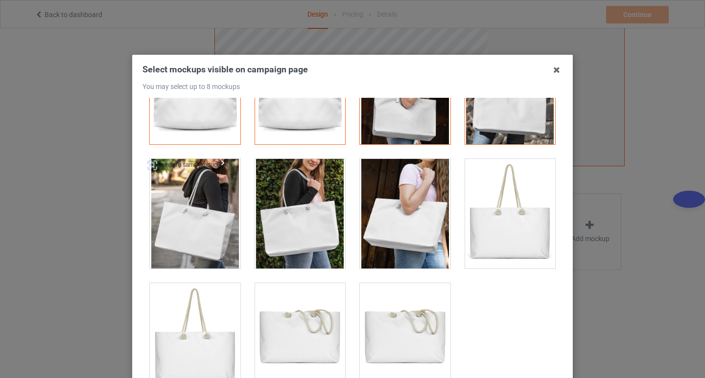
click at [184, 216] on div at bounding box center [195, 214] width 91 height 110
click at [299, 207] on div at bounding box center [300, 214] width 91 height 110
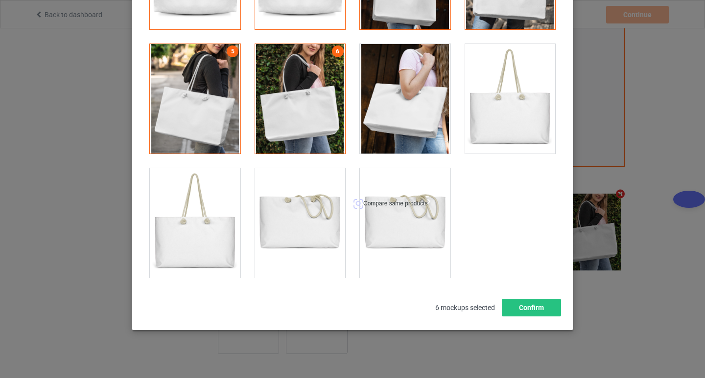
scroll to position [122, 0]
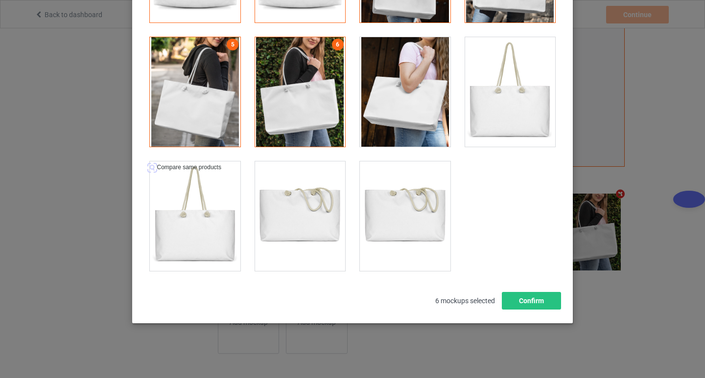
click at [196, 223] on div at bounding box center [195, 216] width 91 height 110
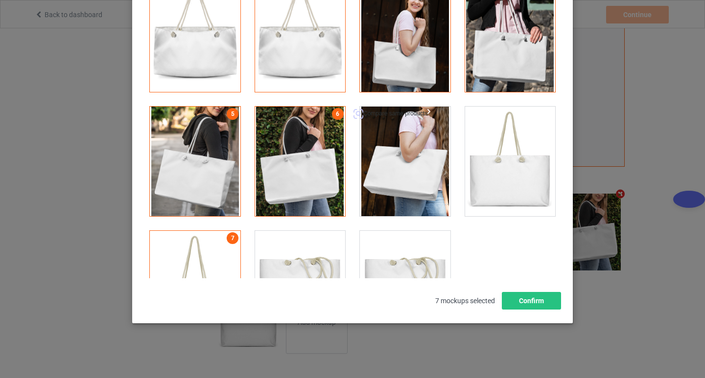
scroll to position [0, 0]
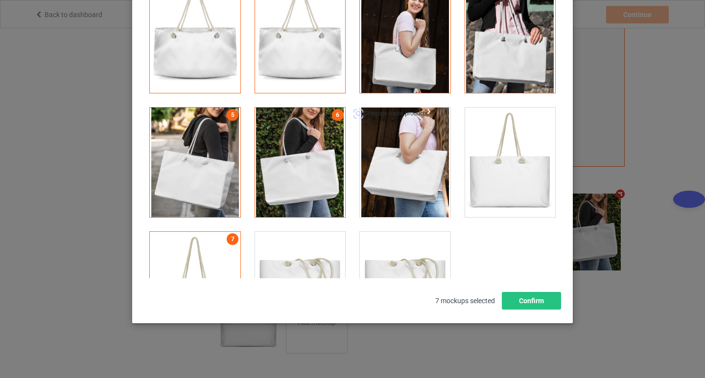
click at [401, 169] on div at bounding box center [405, 163] width 91 height 110
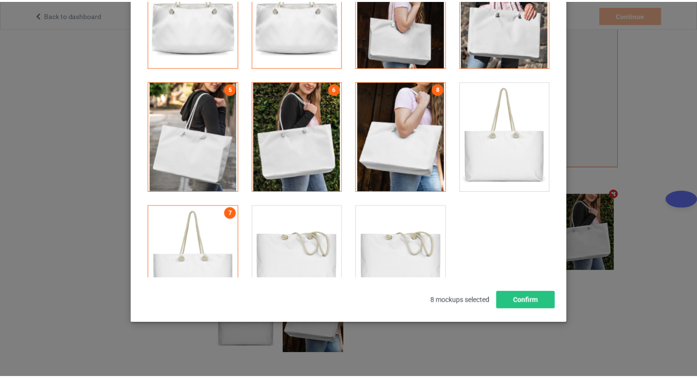
scroll to position [49, 0]
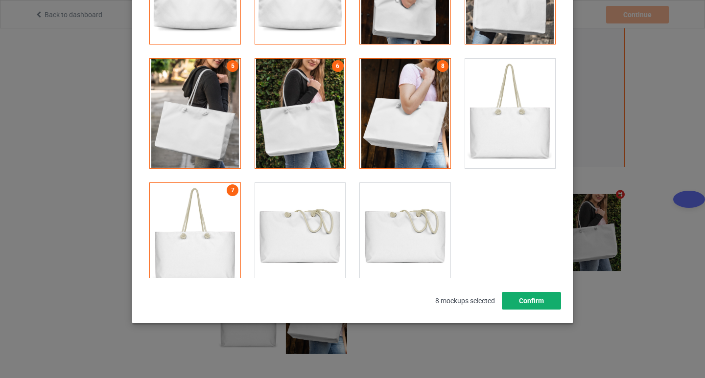
click at [528, 298] on button "Confirm" at bounding box center [531, 301] width 59 height 18
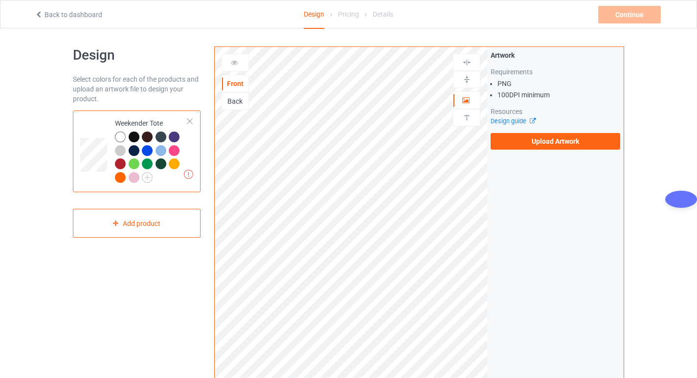
scroll to position [0, 0]
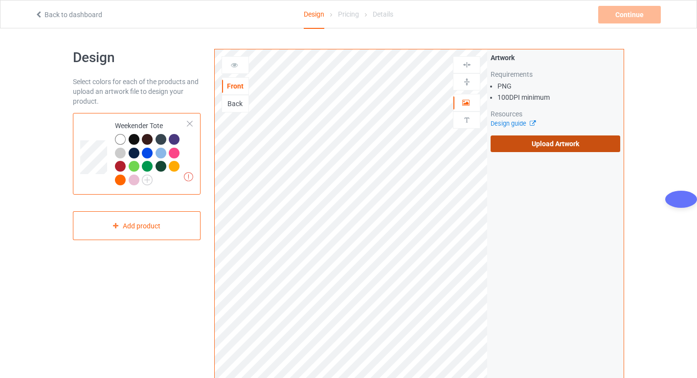
click at [529, 141] on label "Upload Artwork" at bounding box center [556, 144] width 130 height 17
click at [0, 0] on input "Upload Artwork" at bounding box center [0, 0] width 0 height 0
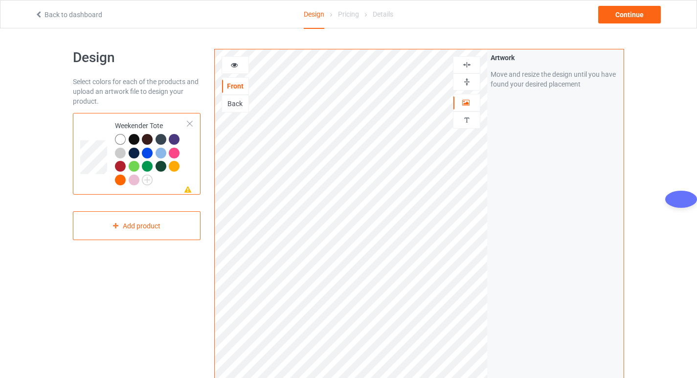
click at [466, 80] on img at bounding box center [466, 81] width 9 height 9
click at [466, 62] on img at bounding box center [466, 64] width 9 height 9
click at [468, 82] on img at bounding box center [466, 81] width 9 height 9
click at [464, 63] on img at bounding box center [466, 64] width 9 height 9
click at [468, 83] on img at bounding box center [466, 81] width 9 height 9
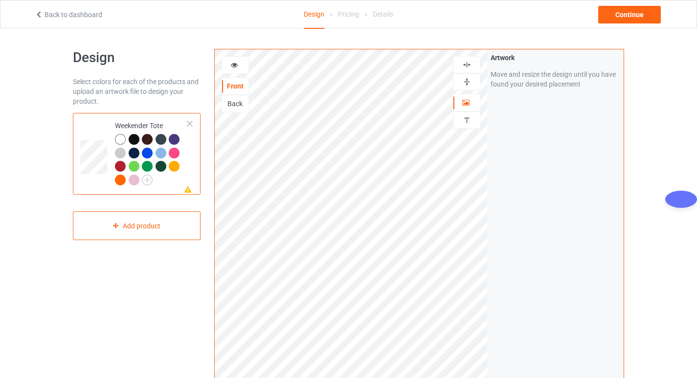
click at [468, 62] on img at bounding box center [466, 64] width 9 height 9
click at [188, 188] on icon at bounding box center [188, 188] width 8 height 7
click at [467, 83] on img at bounding box center [466, 81] width 9 height 9
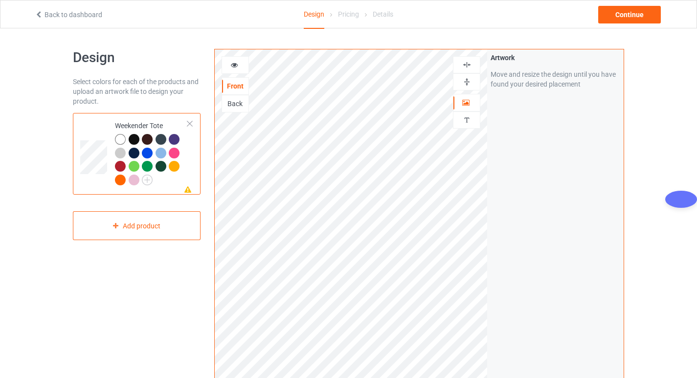
click at [469, 65] on img at bounding box center [466, 64] width 9 height 9
click at [468, 83] on img at bounding box center [466, 81] width 9 height 9
click at [189, 190] on icon at bounding box center [188, 188] width 8 height 7
click at [467, 82] on img at bounding box center [466, 81] width 9 height 9
click at [467, 62] on img at bounding box center [466, 64] width 9 height 9
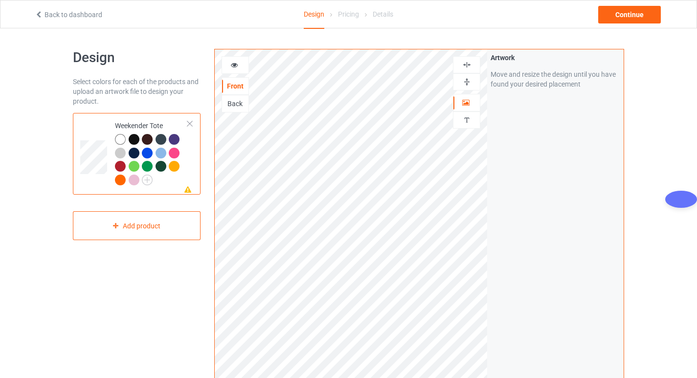
click at [465, 84] on img at bounding box center [466, 81] width 9 height 9
click at [467, 60] on div at bounding box center [466, 64] width 27 height 17
click at [467, 64] on img at bounding box center [466, 64] width 9 height 9
click at [469, 63] on img at bounding box center [466, 64] width 9 height 9
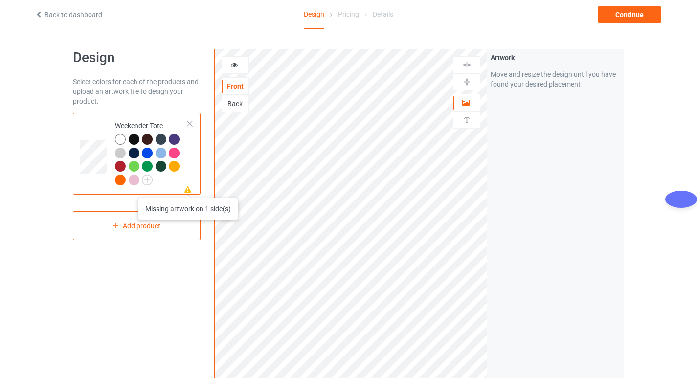
click at [189, 188] on icon at bounding box center [188, 188] width 8 height 7
click at [150, 181] on img at bounding box center [147, 180] width 11 height 11
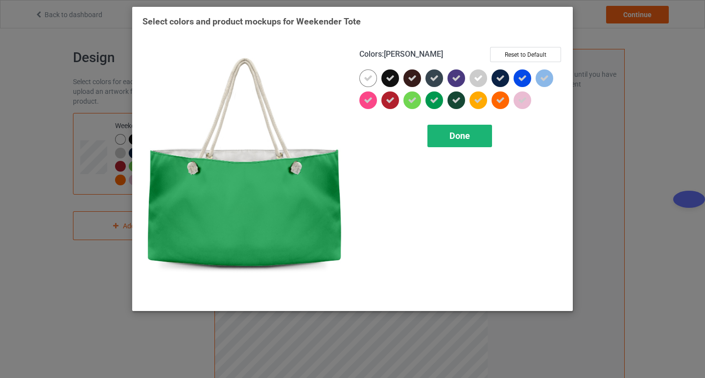
click at [476, 130] on div "Done" at bounding box center [459, 136] width 65 height 23
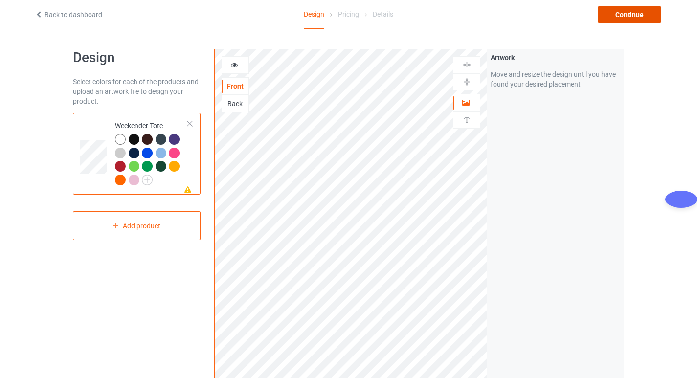
click at [622, 18] on div "Continue" at bounding box center [629, 15] width 63 height 18
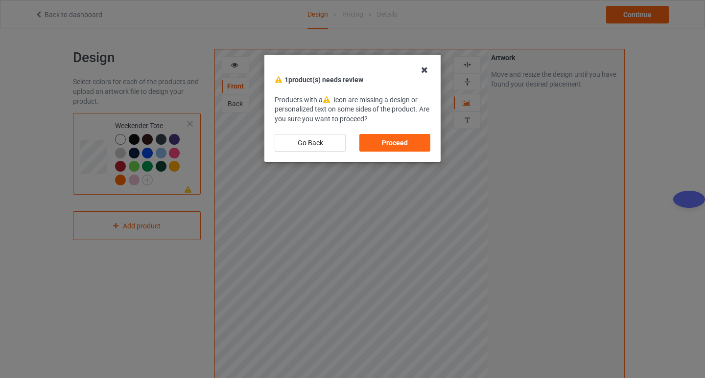
click at [425, 68] on icon at bounding box center [424, 70] width 16 height 16
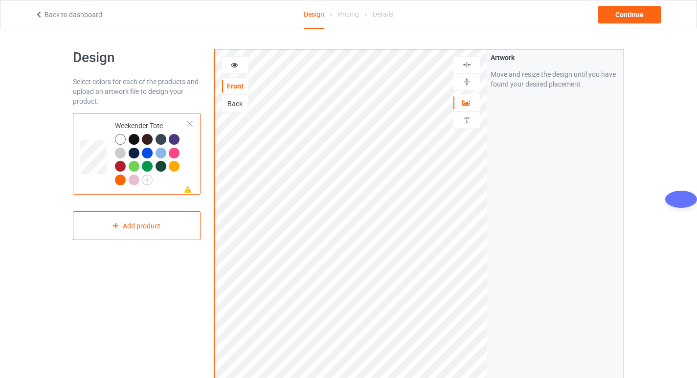
click at [465, 78] on img at bounding box center [466, 81] width 9 height 9
click at [467, 85] on img at bounding box center [466, 81] width 9 height 9
click at [469, 64] on img at bounding box center [466, 64] width 9 height 9
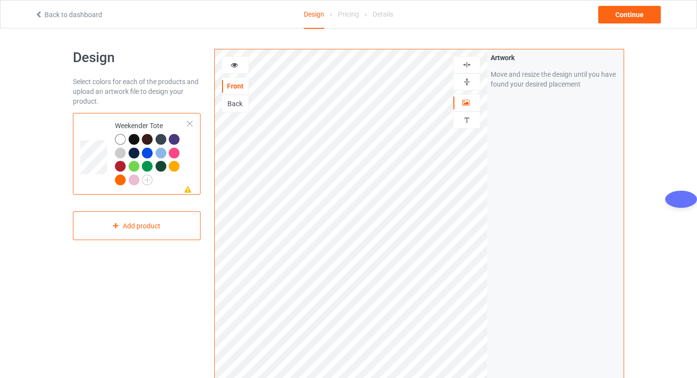
click at [469, 82] on img at bounding box center [466, 81] width 9 height 9
click at [467, 65] on img at bounding box center [466, 64] width 9 height 9
click at [151, 160] on div at bounding box center [149, 155] width 14 height 14
click at [185, 188] on icon at bounding box center [188, 188] width 8 height 7
click at [232, 104] on div "Back" at bounding box center [235, 104] width 26 height 10
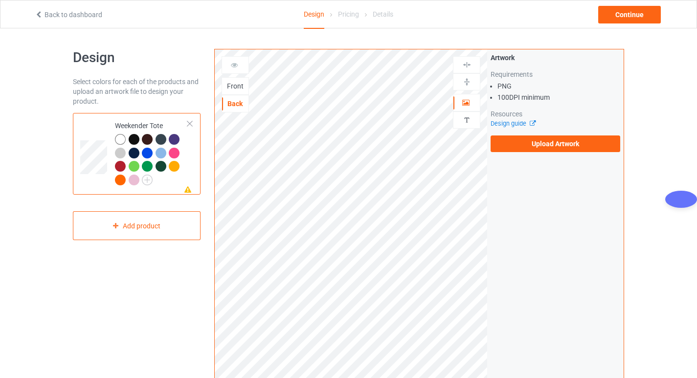
click at [236, 84] on div "Front" at bounding box center [235, 86] width 26 height 10
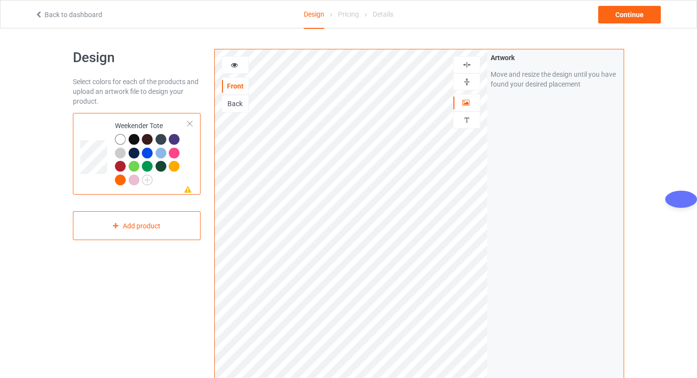
click at [465, 61] on img at bounding box center [466, 64] width 9 height 9
click at [235, 106] on div "Back" at bounding box center [235, 104] width 26 height 10
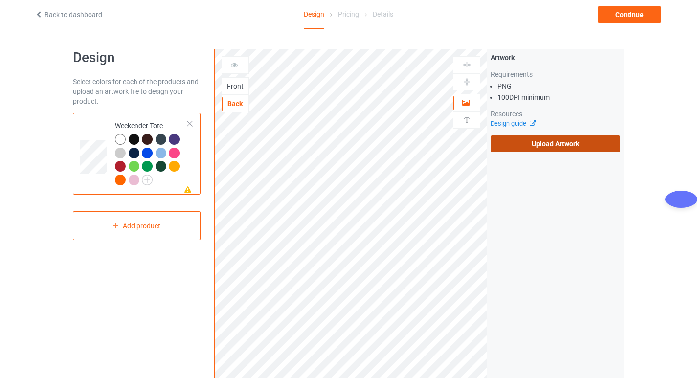
click at [553, 140] on label "Upload Artwork" at bounding box center [556, 144] width 130 height 17
click at [0, 0] on input "Upload Artwork" at bounding box center [0, 0] width 0 height 0
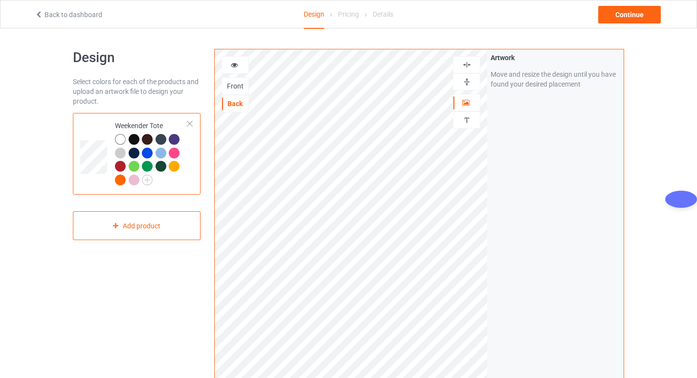
click at [467, 69] on img at bounding box center [466, 64] width 9 height 9
click at [233, 83] on div "Front" at bounding box center [235, 86] width 26 height 10
click at [466, 65] on img at bounding box center [466, 64] width 9 height 9
click at [463, 63] on img at bounding box center [466, 64] width 9 height 9
click at [237, 103] on div "Back" at bounding box center [235, 104] width 26 height 10
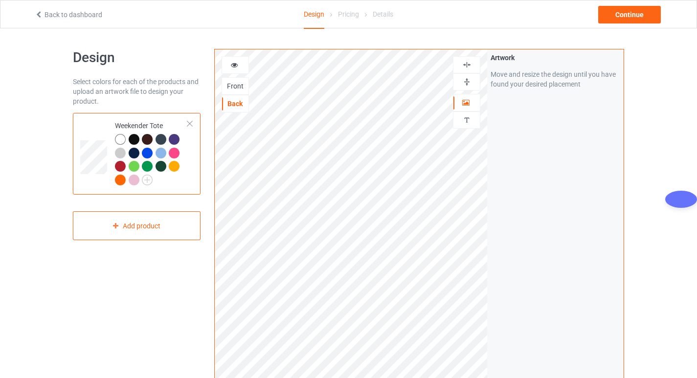
click at [461, 60] on div at bounding box center [467, 64] width 26 height 9
click at [233, 83] on div "Front" at bounding box center [235, 86] width 26 height 10
click at [232, 102] on div "Back" at bounding box center [235, 104] width 26 height 10
click at [230, 86] on div "Front" at bounding box center [235, 86] width 26 height 10
click at [237, 104] on div "Back" at bounding box center [235, 104] width 26 height 10
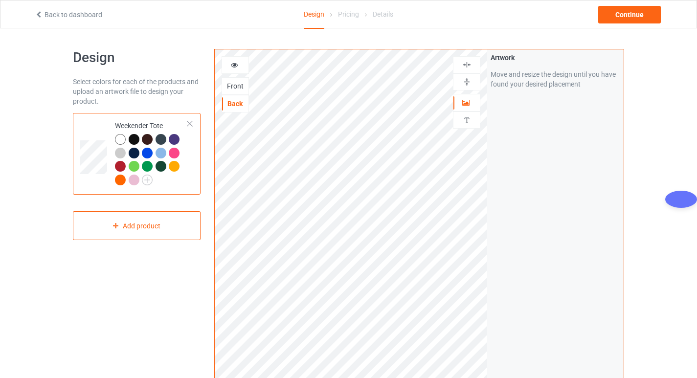
click at [235, 84] on div "Front" at bounding box center [235, 86] width 26 height 10
click at [181, 186] on div at bounding box center [151, 161] width 73 height 54
click at [626, 8] on div "Continue" at bounding box center [629, 15] width 63 height 18
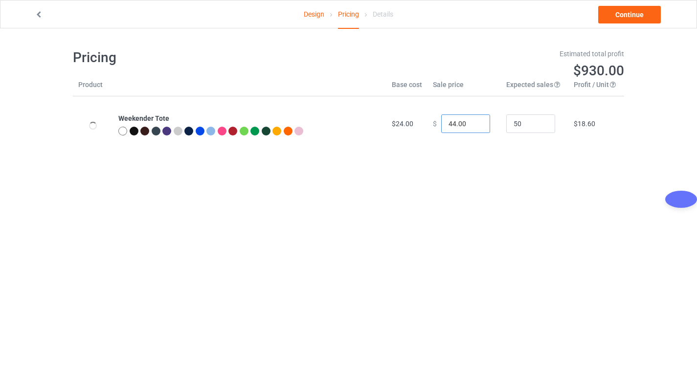
drag, startPoint x: 449, startPoint y: 124, endPoint x: 449, endPoint y: 131, distance: 6.9
click at [449, 128] on input "44.00" at bounding box center [465, 124] width 49 height 19
click at [39, 12] on icon at bounding box center [39, 13] width 8 height 7
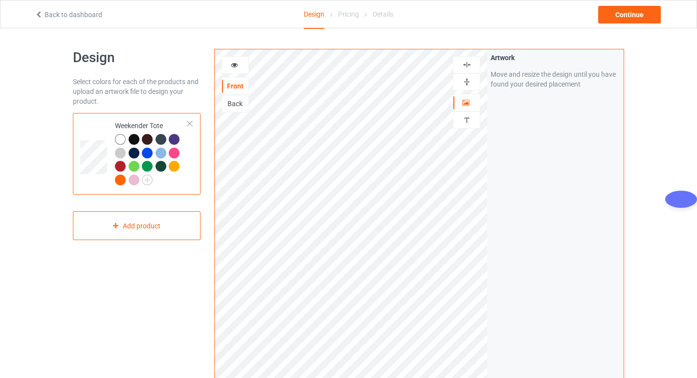
click at [468, 81] on img at bounding box center [466, 81] width 9 height 9
click at [470, 65] on img at bounding box center [466, 64] width 9 height 9
click at [235, 108] on div "Back" at bounding box center [235, 104] width 26 height 10
click at [471, 81] on img at bounding box center [466, 81] width 9 height 9
click at [464, 64] on img at bounding box center [466, 64] width 9 height 9
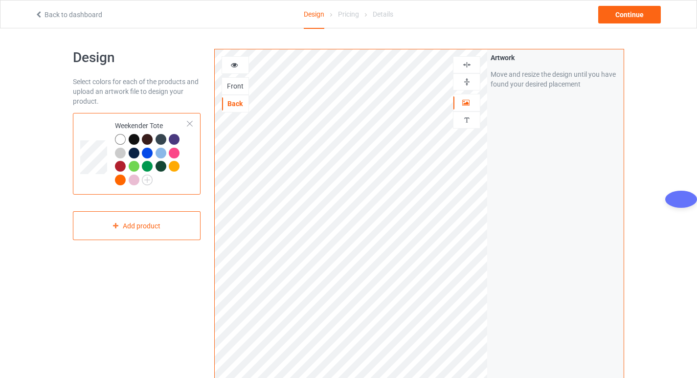
click at [233, 85] on div "Front" at bounding box center [235, 86] width 26 height 10
click at [234, 102] on div "Back" at bounding box center [235, 104] width 26 height 10
click at [466, 62] on img at bounding box center [466, 64] width 9 height 9
click at [464, 83] on img at bounding box center [466, 81] width 9 height 9
click at [234, 108] on div "Back" at bounding box center [235, 104] width 26 height 10
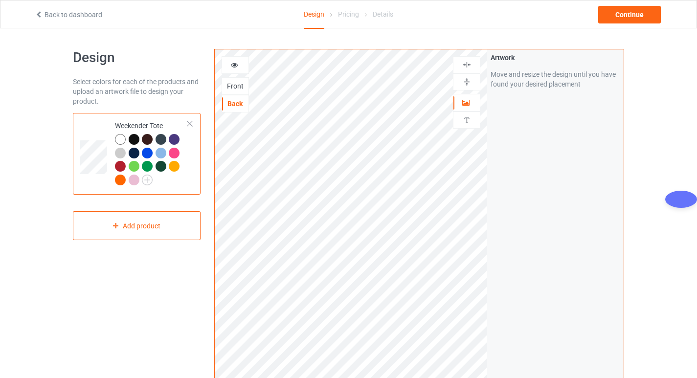
click at [464, 61] on img at bounding box center [466, 64] width 9 height 9
click at [467, 85] on img at bounding box center [466, 81] width 9 height 9
click at [227, 83] on div "Front" at bounding box center [235, 86] width 26 height 10
click at [230, 87] on div "Front" at bounding box center [235, 86] width 26 height 10
click at [470, 60] on div at bounding box center [466, 64] width 27 height 17
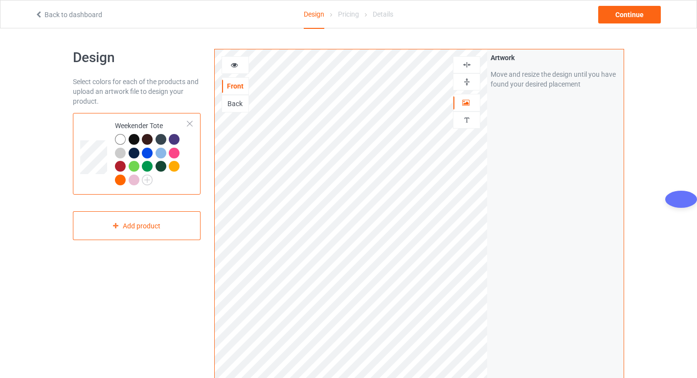
click at [530, 221] on div "Artwork Move and resize the design until you have found your desired placement" at bounding box center [555, 235] width 137 height 372
click at [633, 11] on div "Continue" at bounding box center [629, 15] width 63 height 18
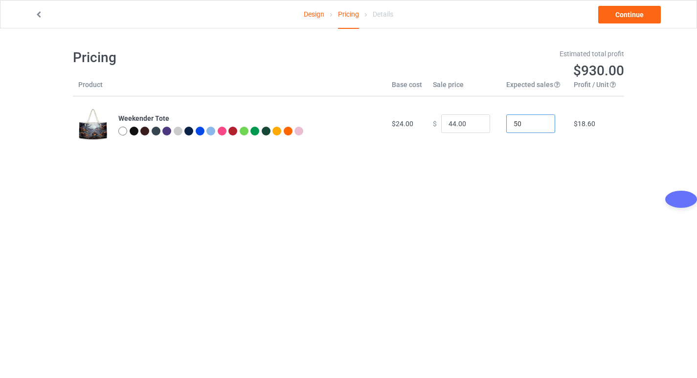
click at [525, 126] on input "50" at bounding box center [530, 124] width 49 height 19
click at [397, 122] on span "$24.00" at bounding box center [403, 124] width 22 height 8
click at [414, 108] on td "$24.00" at bounding box center [407, 123] width 41 height 55
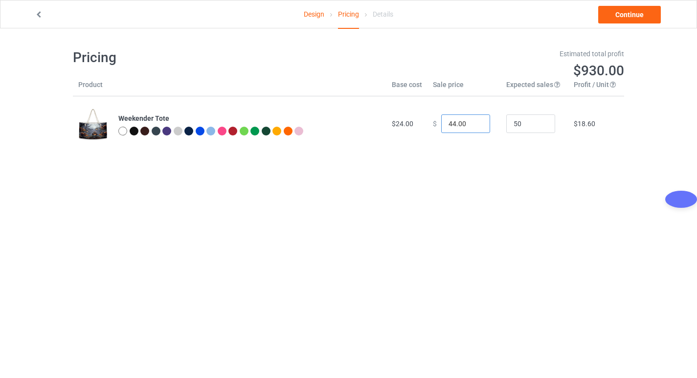
drag, startPoint x: 460, startPoint y: 126, endPoint x: 467, endPoint y: 126, distance: 7.3
click at [460, 127] on input "44.00" at bounding box center [465, 124] width 49 height 19
click at [520, 122] on input "50" at bounding box center [530, 124] width 49 height 19
click at [540, 122] on input "53" at bounding box center [530, 124] width 49 height 19
click at [540, 122] on input "54" at bounding box center [530, 124] width 49 height 19
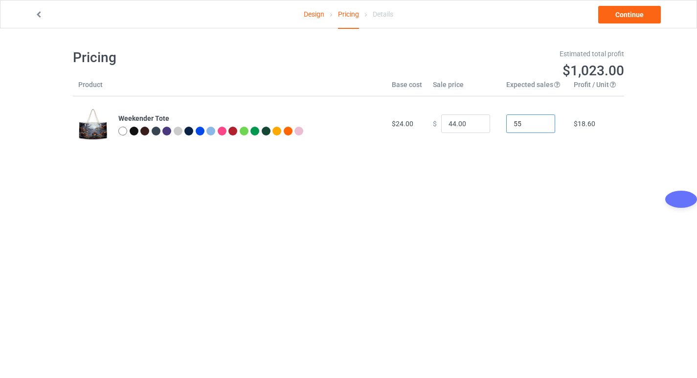
click at [540, 122] on input "55" at bounding box center [530, 124] width 49 height 19
click at [540, 122] on input "56" at bounding box center [530, 124] width 49 height 19
click at [540, 122] on input "57" at bounding box center [530, 124] width 49 height 19
click at [540, 122] on input "58" at bounding box center [530, 124] width 49 height 19
click at [540, 122] on input "59" at bounding box center [530, 124] width 49 height 19
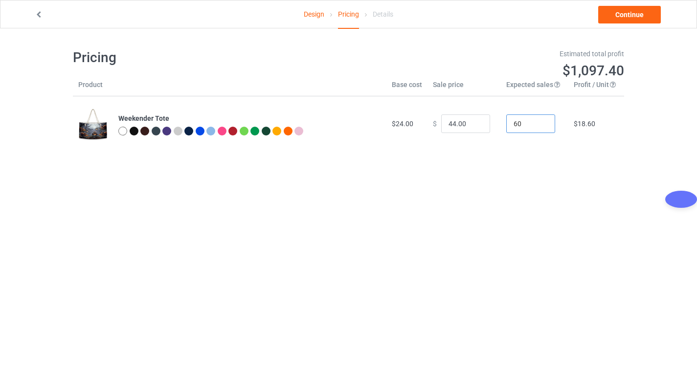
click at [540, 122] on input "60" at bounding box center [530, 124] width 49 height 19
click at [540, 122] on input "61" at bounding box center [530, 124] width 49 height 19
click at [540, 122] on input "62" at bounding box center [530, 124] width 49 height 19
click at [540, 122] on input "63" at bounding box center [530, 124] width 49 height 19
click at [540, 122] on input "64" at bounding box center [530, 124] width 49 height 19
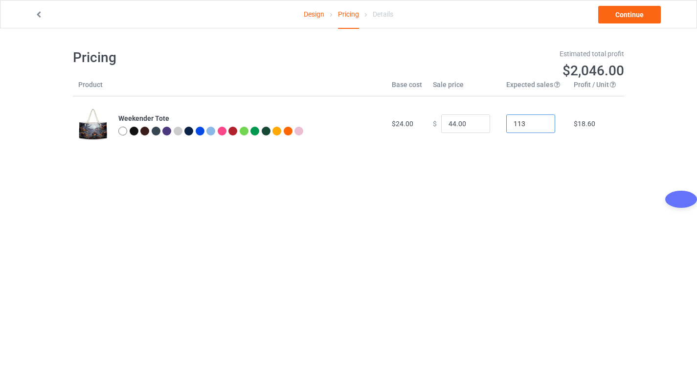
type input "113"
click at [540, 122] on input "113" at bounding box center [530, 124] width 49 height 19
click at [527, 124] on input "113" at bounding box center [530, 124] width 49 height 19
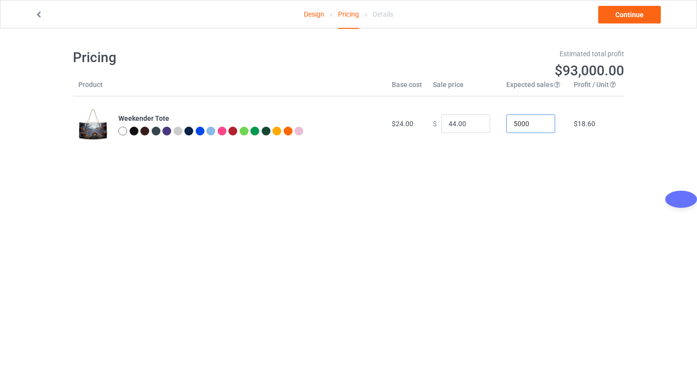
type input "5000"
click at [577, 160] on div "Pricing Estimated total profit $93,000.00 Product Base cost Sale price Expected…" at bounding box center [348, 99] width 551 height 143
click at [533, 125] on input "5000" at bounding box center [530, 124] width 49 height 19
click at [510, 185] on body "Design Pricing Details Continue Pricing Estimated total profit $93,000.00 Produ…" at bounding box center [348, 217] width 697 height 378
click at [450, 124] on input "44.00" at bounding box center [465, 124] width 49 height 19
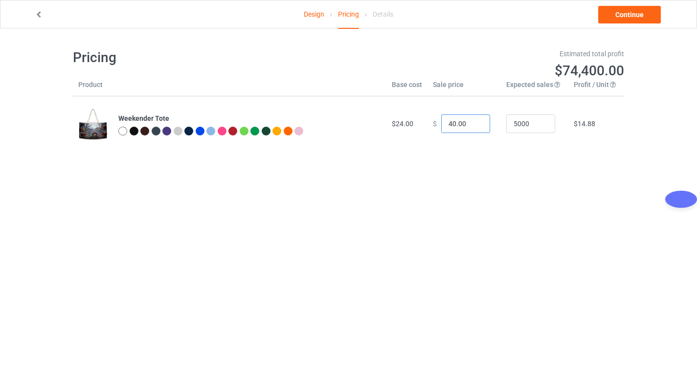
type input "40.00"
click at [492, 189] on body "Design Pricing Details Continue Pricing Estimated total profit $74,400.00 Produ…" at bounding box center [348, 217] width 697 height 378
click at [629, 127] on div "Design Pricing Details Continue Pricing Estimated total profit $74,400.00 Produ…" at bounding box center [348, 99] width 697 height 143
click at [623, 15] on link "Continue" at bounding box center [629, 15] width 63 height 18
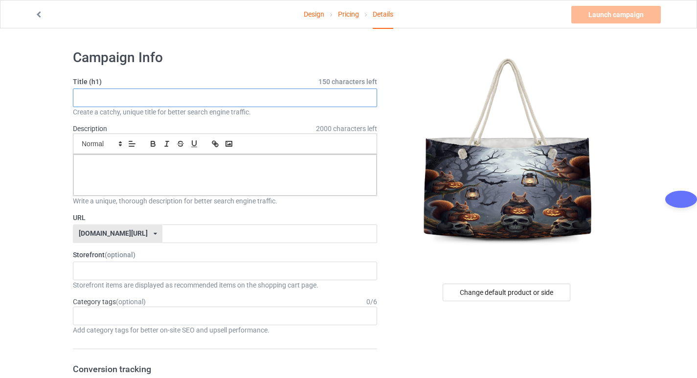
click at [117, 96] on input "text" at bounding box center [225, 98] width 304 height 19
paste input "Squirrel Weekender Tote Bag"
click at [81, 96] on input "Squirrel Weekender Tote Bag" at bounding box center [225, 98] width 304 height 19
type input "Squirrel Weekender Tote Bag"
click at [110, 167] on p at bounding box center [225, 165] width 288 height 9
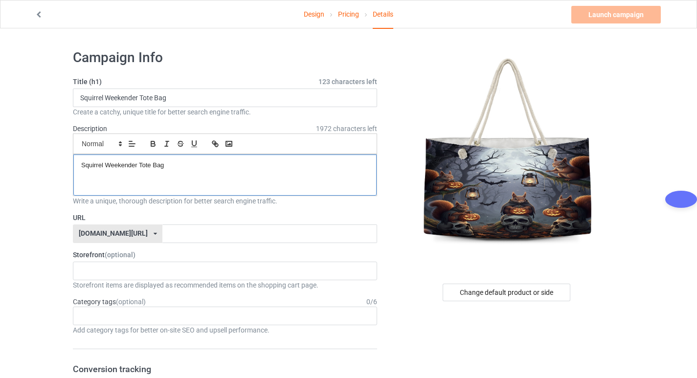
click at [81, 167] on span "Squirrel Weekender Tote Bag" at bounding box center [122, 164] width 83 height 7
click at [86, 165] on span "Squirrel Weekender Tote Bag" at bounding box center [122, 164] width 83 height 7
click at [83, 166] on span "Squirrel Weekender Tote Bag" at bounding box center [122, 164] width 83 height 7
click at [162, 231] on input "text" at bounding box center [269, 234] width 214 height 19
paste input "Squirrel Weekender Tote Bag"
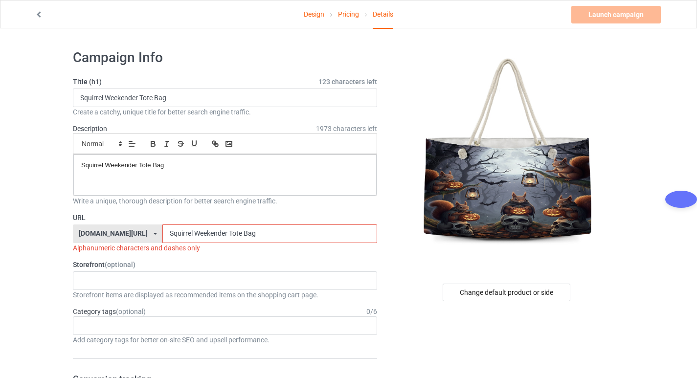
click at [162, 234] on input "Squirrel Weekender Tote Bag" at bounding box center [269, 234] width 214 height 19
click at [218, 232] on input "Squirrel Weekender Tote Bag" at bounding box center [269, 234] width 214 height 19
click at [204, 230] on input "Squirrel Weekender Tote-Bag" at bounding box center [269, 234] width 214 height 19
click at [202, 236] on input "Squirrel Weekender Tote-Bag" at bounding box center [269, 234] width 214 height 19
click at [167, 234] on input "Squirrel Weekender-Tote-Bag" at bounding box center [269, 234] width 214 height 19
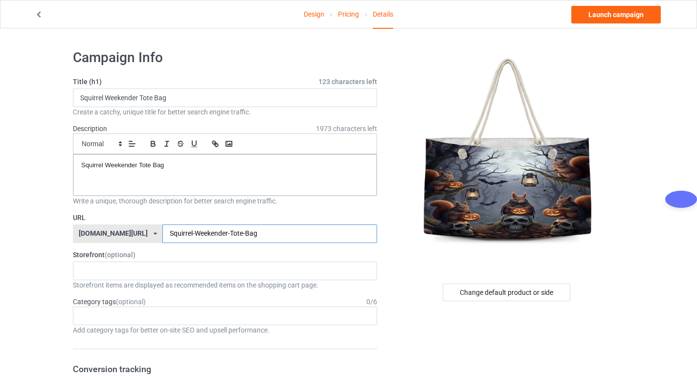
click at [162, 233] on input "Squirrel-Weekender-Tote-Bag" at bounding box center [269, 234] width 214 height 19
click at [234, 233] on input "Squirrel-Weekender-Tote-Bag" at bounding box center [269, 234] width 214 height 19
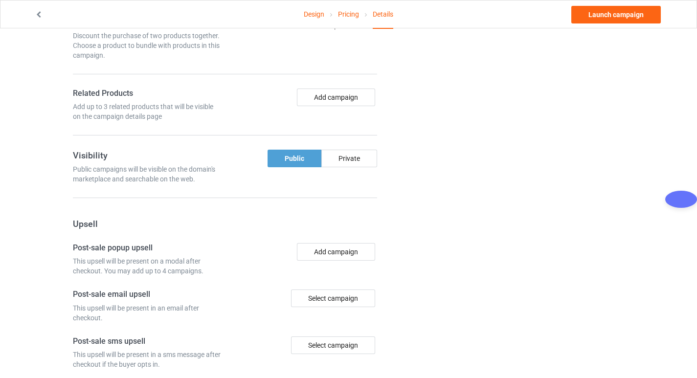
scroll to position [391, 0]
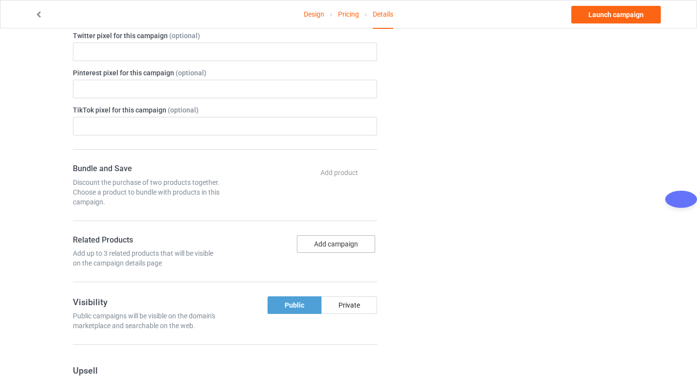
type input "Squirrel-Weekender-Tote-Bag"
click at [339, 243] on button "Add campaign" at bounding box center [336, 244] width 78 height 18
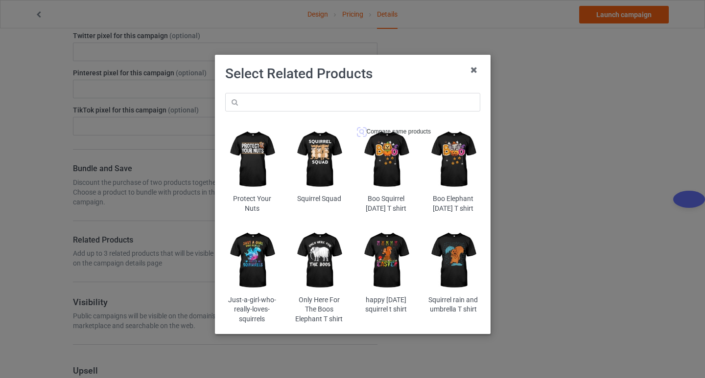
click at [383, 150] on img at bounding box center [385, 159] width 53 height 67
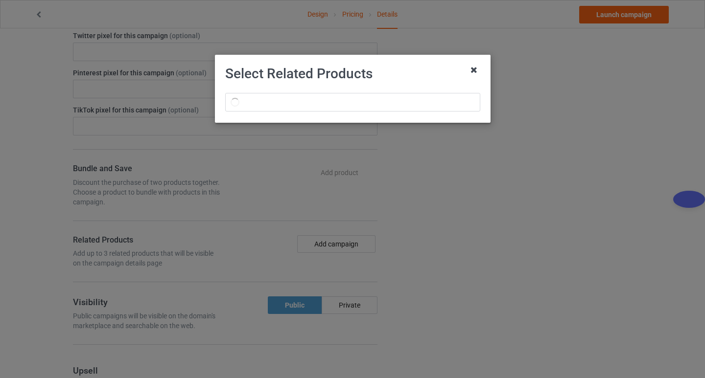
click at [475, 69] on icon at bounding box center [474, 70] width 16 height 16
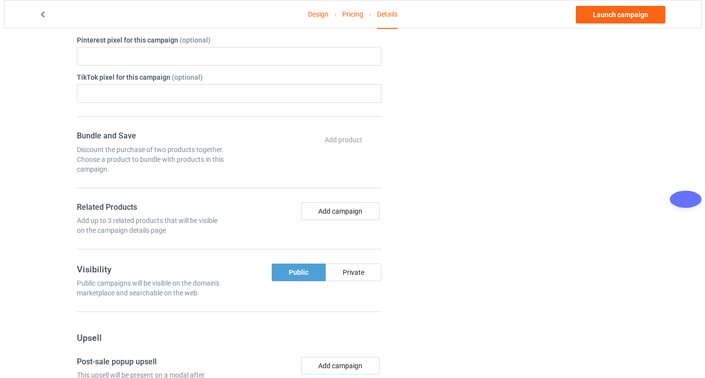
scroll to position [440, 0]
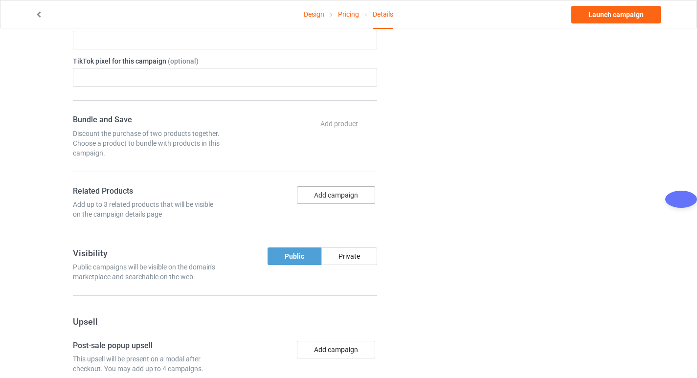
click at [343, 192] on button "Add campaign" at bounding box center [336, 195] width 78 height 18
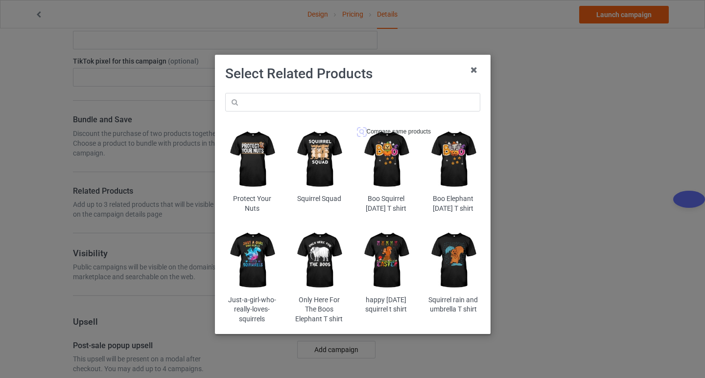
click at [383, 156] on img at bounding box center [385, 159] width 53 height 67
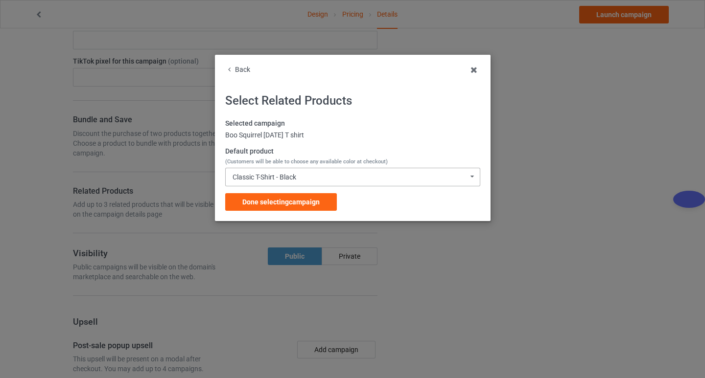
click at [418, 178] on div "Classic T-Shirt - Black Classic T-Shirt - Black Classic T-Shirt - Charcoal Grey…" at bounding box center [352, 177] width 255 height 19
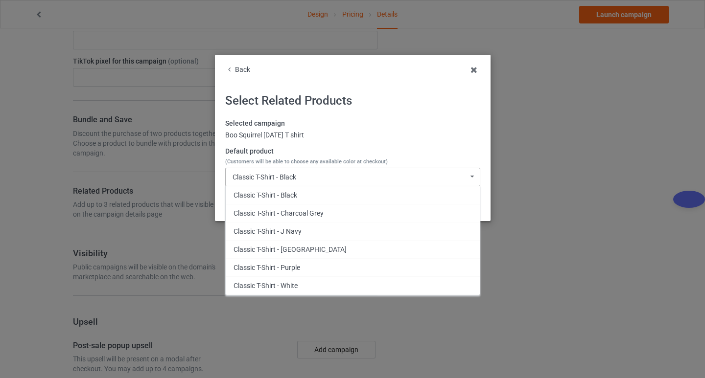
click at [318, 174] on div "Classic T-Shirt - Black Classic T-Shirt - Black Classic T-Shirt - Charcoal Grey…" at bounding box center [352, 177] width 255 height 19
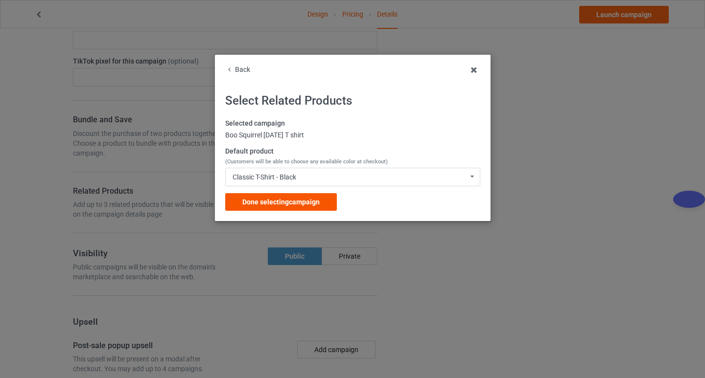
click at [281, 202] on span "Done selecting campaign" at bounding box center [280, 202] width 77 height 8
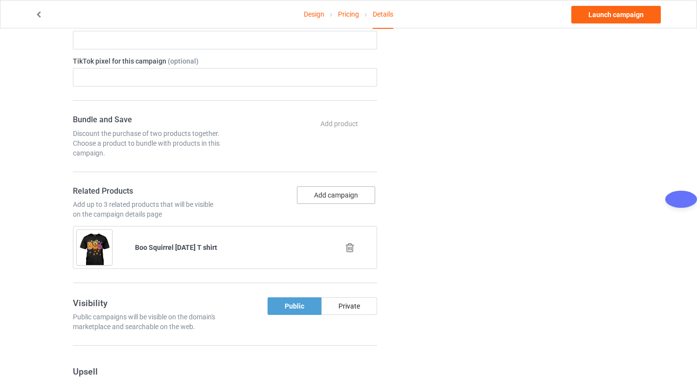
click at [332, 191] on button "Add campaign" at bounding box center [336, 195] width 78 height 18
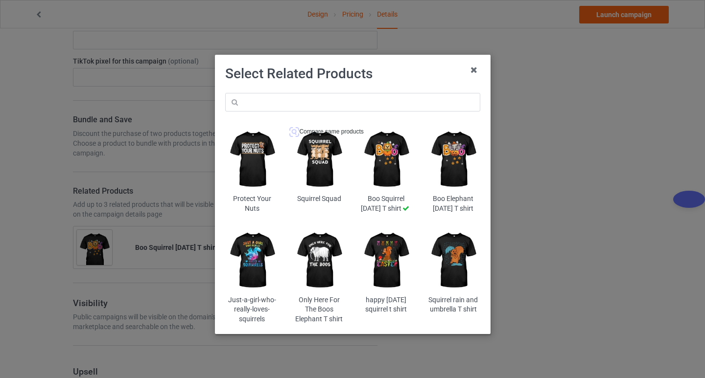
click at [319, 148] on img at bounding box center [318, 159] width 53 height 67
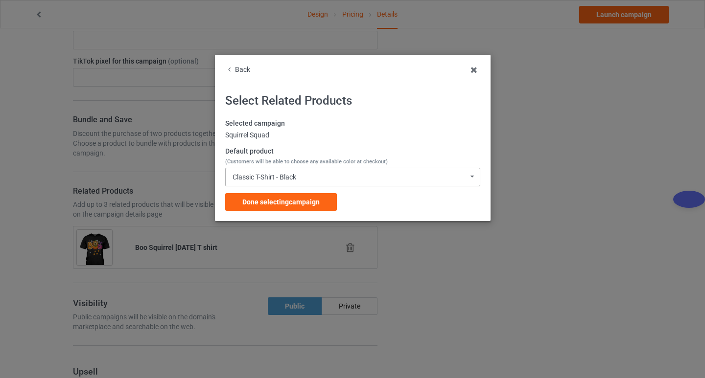
click at [324, 175] on div "Classic T-Shirt - Black Classic T-Shirt - Black Classic T-Shirt - Charcoal Grey…" at bounding box center [352, 177] width 255 height 19
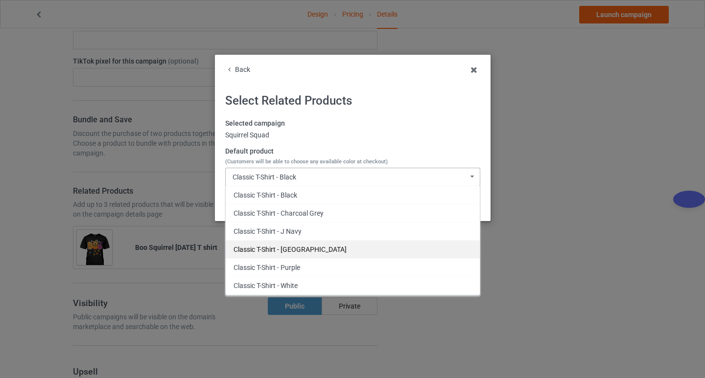
click at [307, 249] on div "Classic T-Shirt - Forest Green" at bounding box center [353, 249] width 254 height 18
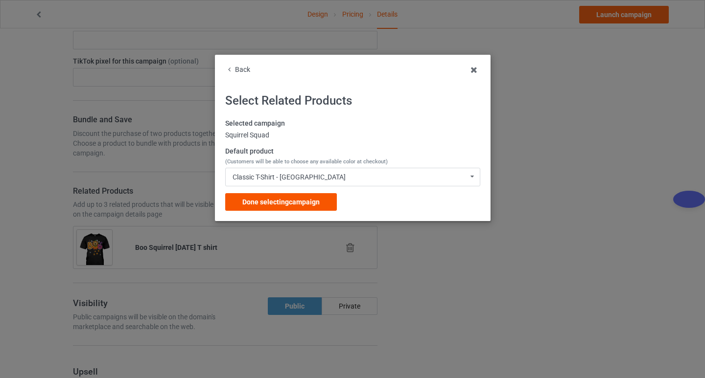
click at [279, 204] on span "Done selecting campaign" at bounding box center [280, 202] width 77 height 8
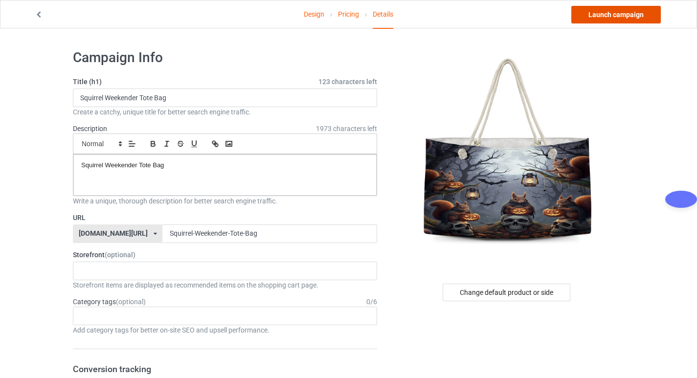
click at [622, 14] on link "Launch campaign" at bounding box center [617, 15] width 90 height 18
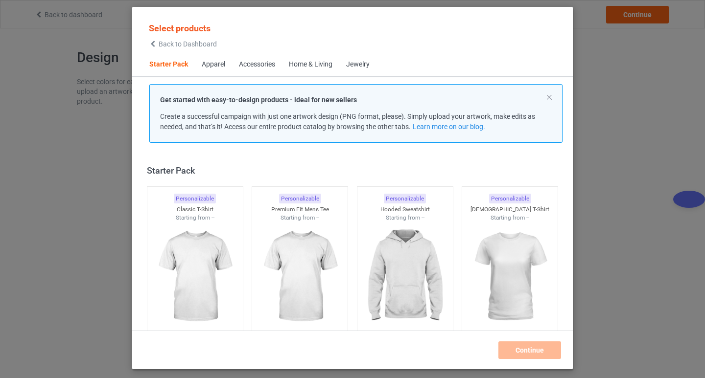
click at [177, 44] on span "Back to Dashboard" at bounding box center [188, 44] width 58 height 8
